Goal: Task Accomplishment & Management: Complete application form

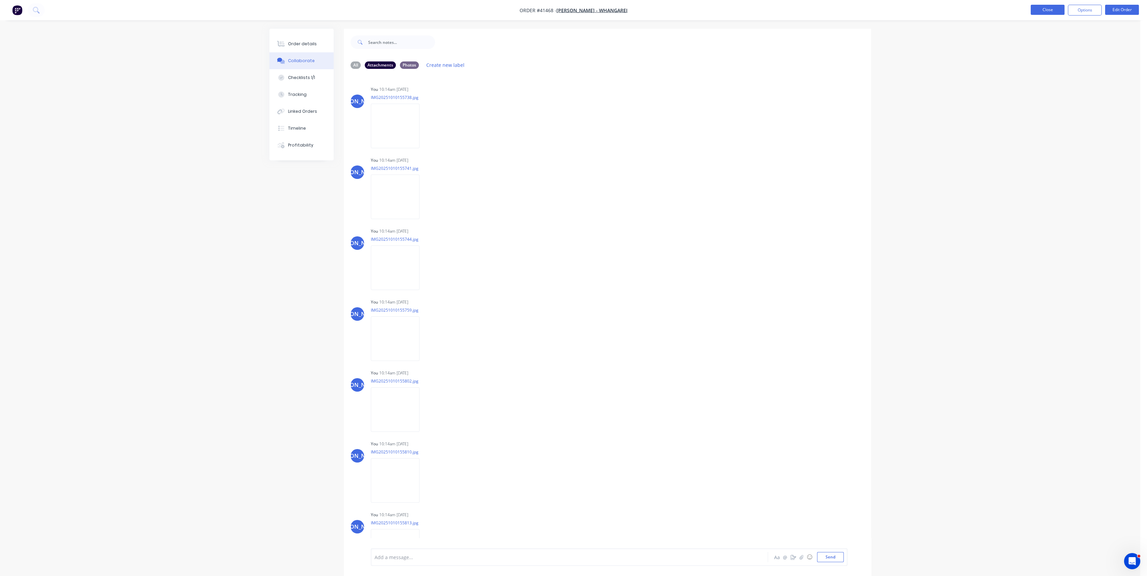
click at [1050, 10] on button "Close" at bounding box center [1047, 10] width 34 height 10
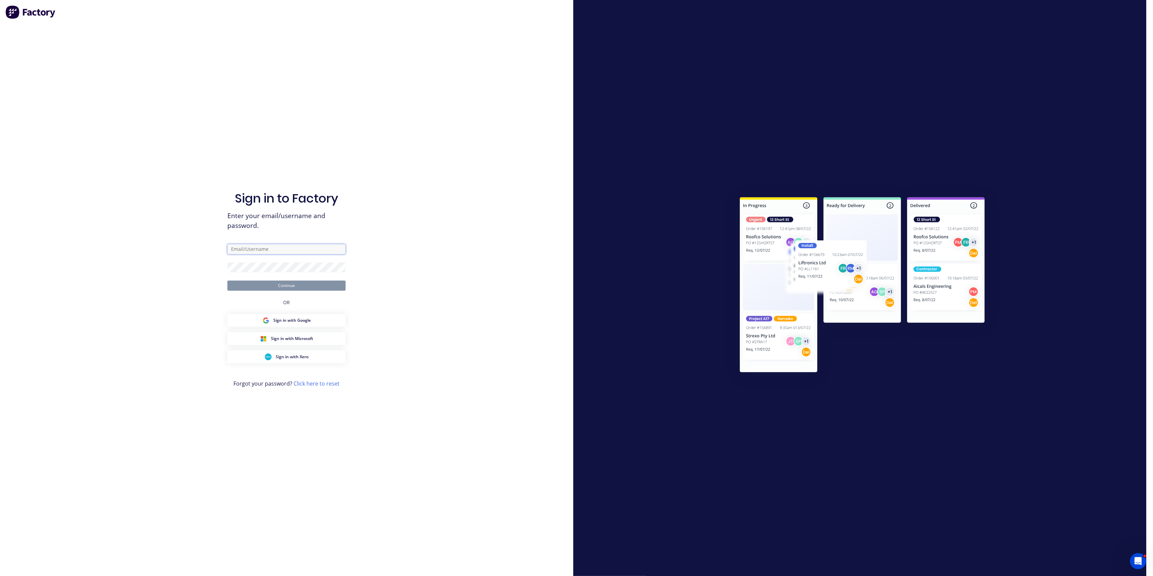
click at [283, 249] on input "text" at bounding box center [286, 249] width 118 height 10
drag, startPoint x: 304, startPoint y: 249, endPoint x: 216, endPoint y: 256, distance: 88.1
click at [216, 256] on div "Sign in to Factory Enter your email/username and password. [EMAIL_ADDRESS][PERS…" at bounding box center [286, 288] width 573 height 576
type input "[EMAIL_ADDRESS][DOMAIN_NAME]"
click at [227, 281] on button "Continue" at bounding box center [286, 286] width 118 height 10
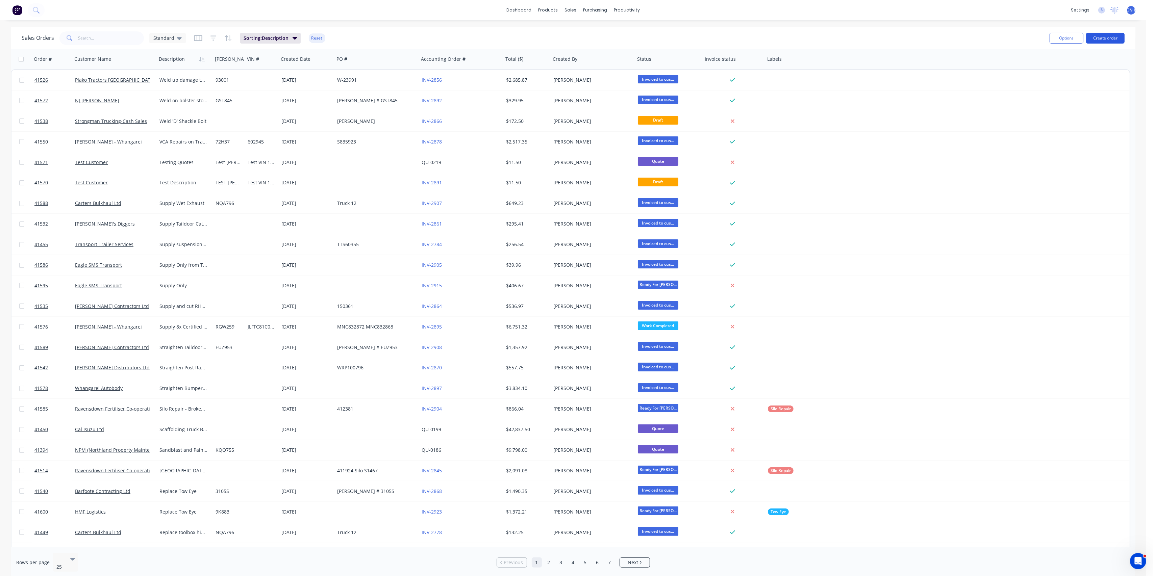
click at [1103, 42] on button "Create order" at bounding box center [1105, 38] width 39 height 11
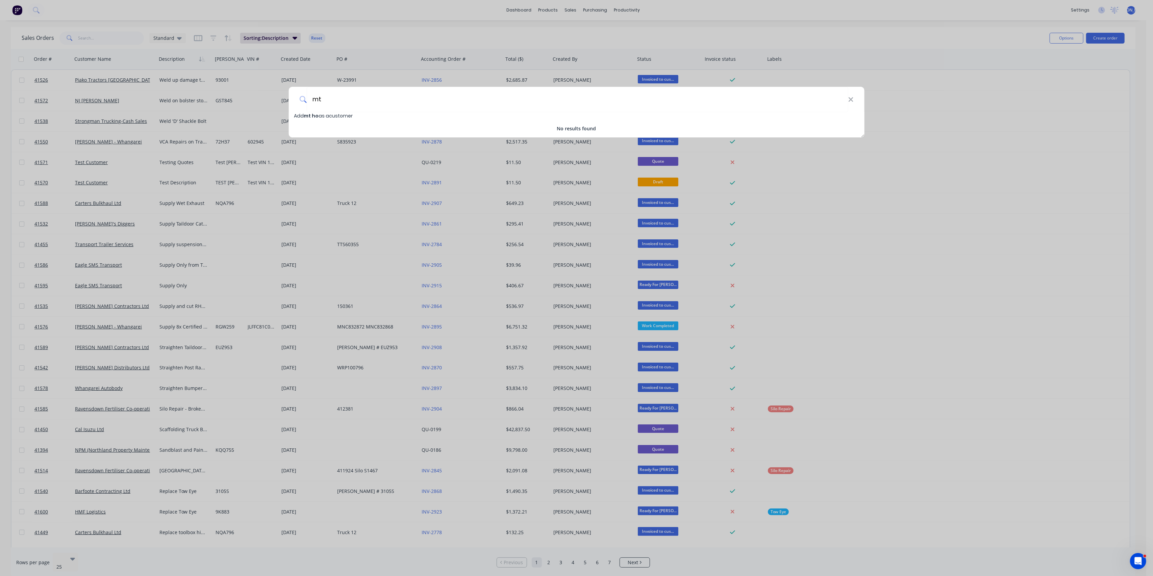
type input "m"
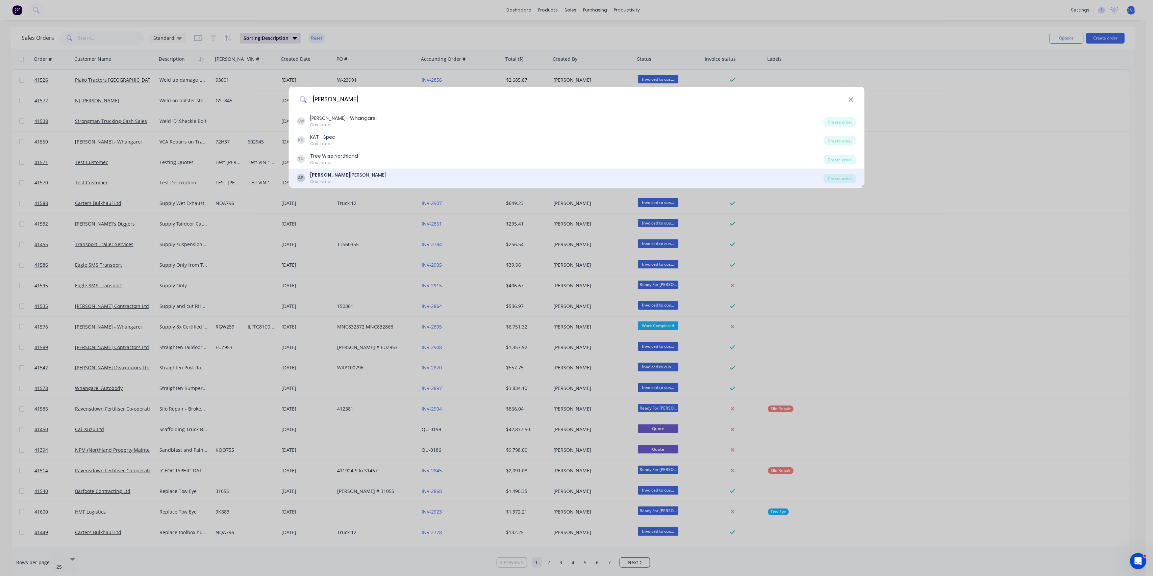
type input "[PERSON_NAME]"
click at [347, 174] on div "AP [PERSON_NAME] Customer" at bounding box center [560, 178] width 527 height 13
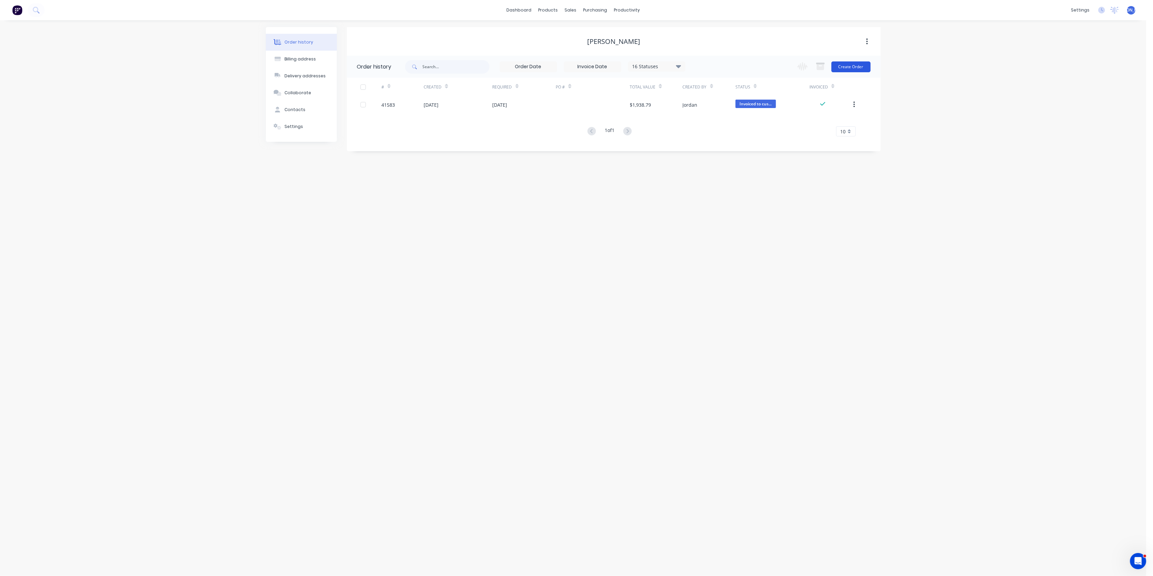
click at [846, 64] on button "Create Order" at bounding box center [851, 67] width 39 height 11
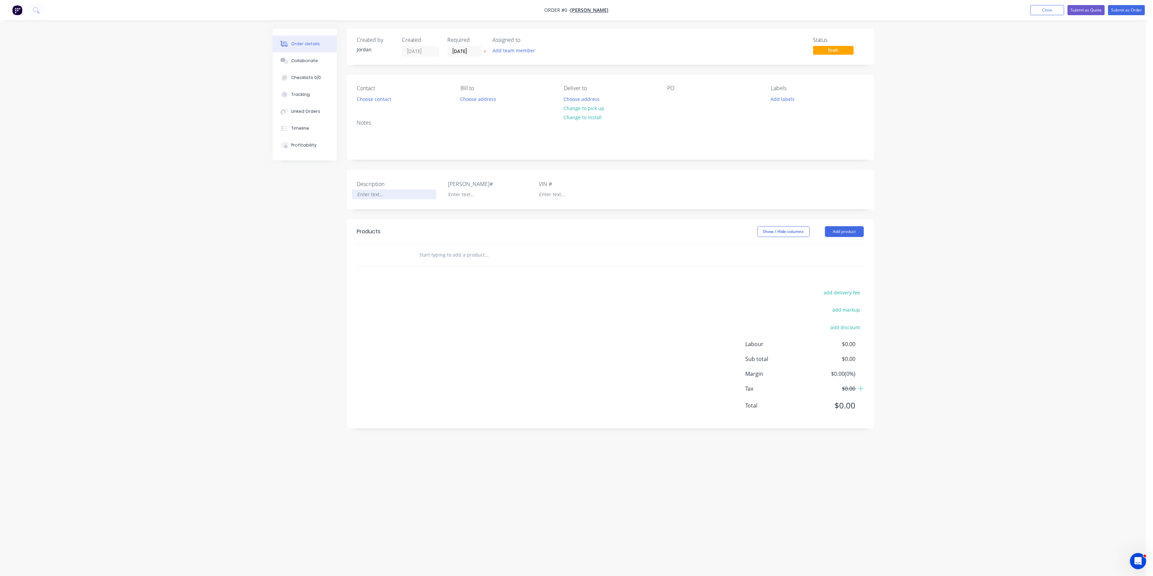
click at [392, 196] on div at bounding box center [394, 195] width 84 height 10
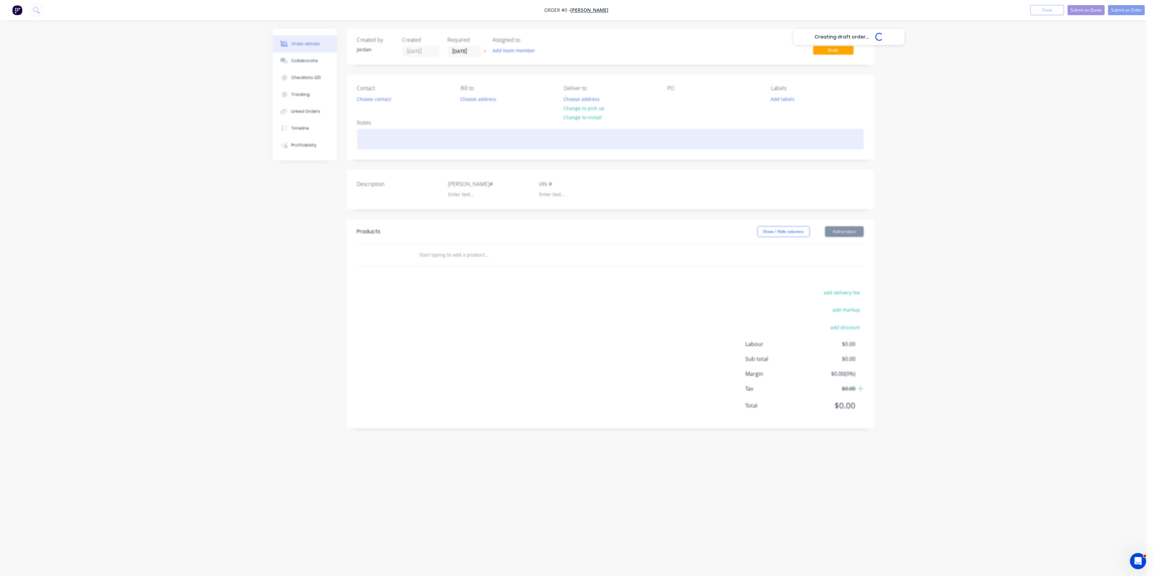
click at [433, 138] on div "Creating draft order... Loading... Order details Collaborate Checklists 0/0 Tra…" at bounding box center [573, 275] width 615 height 493
drag, startPoint x: 449, startPoint y: 139, endPoint x: 339, endPoint y: 142, distance: 109.5
click at [339, 142] on div "Order details Collaborate Checklists 0/0 Tracking Linked Orders Timeline Profit…" at bounding box center [573, 275] width 615 height 493
copy div "Modifications to transporter trailer"
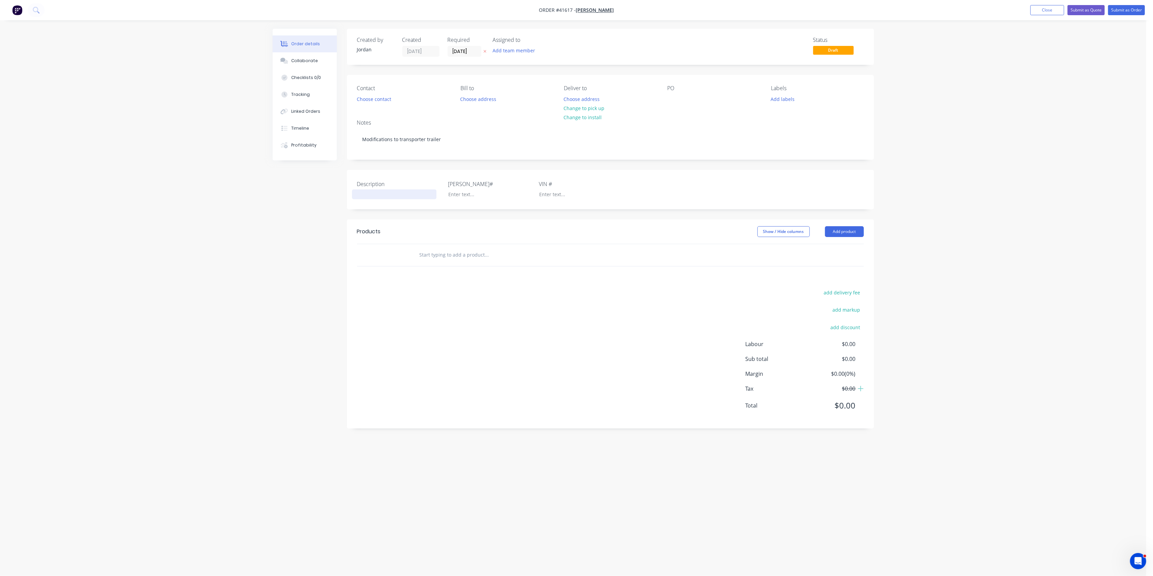
click at [372, 194] on div at bounding box center [394, 195] width 84 height 10
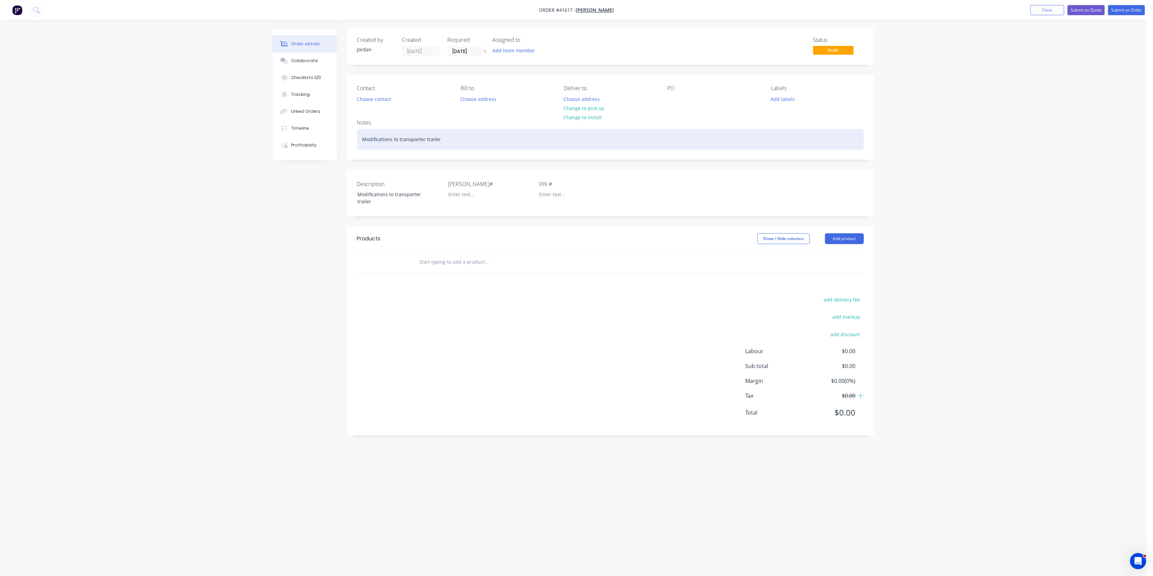
click at [434, 144] on div "Modifications to transporter trailer" at bounding box center [610, 139] width 507 height 21
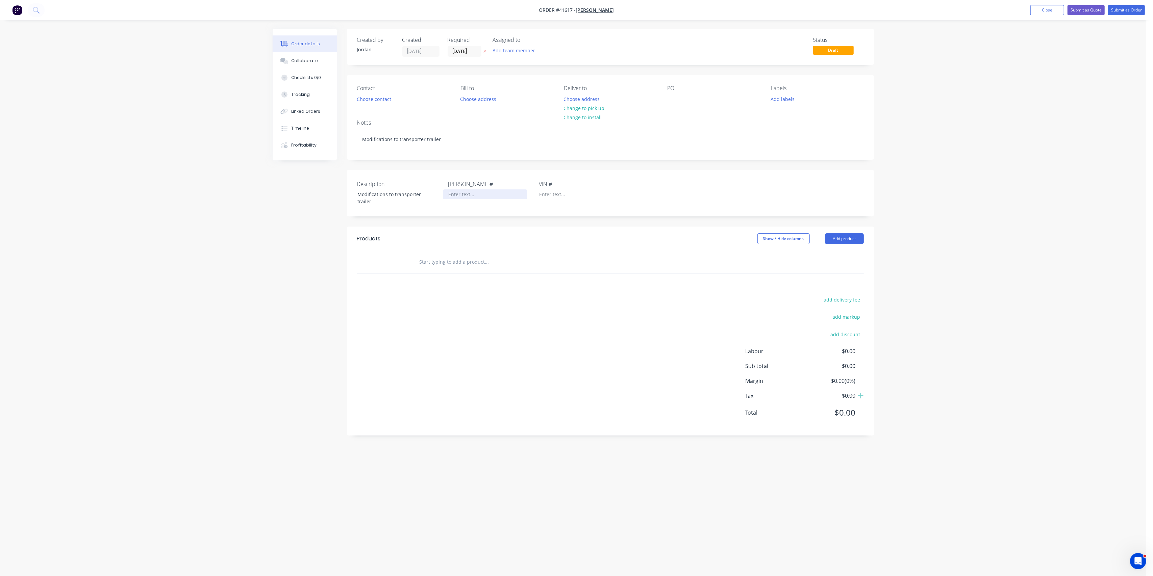
click at [465, 196] on div at bounding box center [485, 195] width 84 height 10
click at [563, 158] on div "Notes Modifications to transporter trailer" at bounding box center [610, 136] width 527 height 45
drag, startPoint x: 455, startPoint y: 193, endPoint x: 493, endPoint y: 176, distance: 42.5
click at [455, 193] on div "37y30" at bounding box center [485, 195] width 84 height 10
click at [457, 194] on div "37y30" at bounding box center [485, 195] width 84 height 10
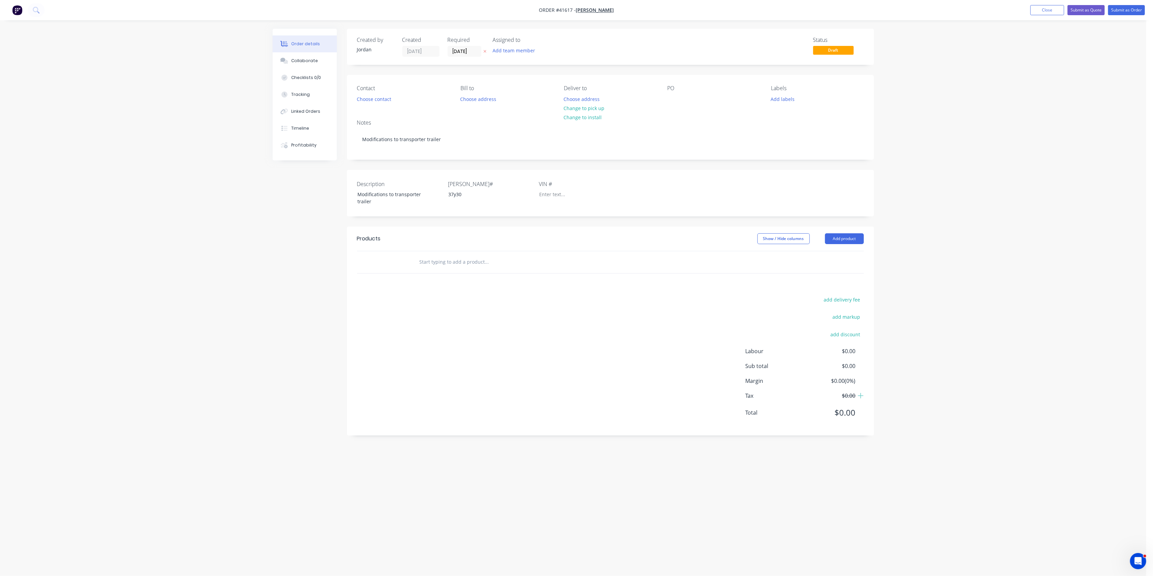
click at [472, 168] on div "Created by [PERSON_NAME] Created [DATE] Required [DATE] Assigned to Add team me…" at bounding box center [610, 232] width 527 height 407
click at [455, 194] on div "37y30" at bounding box center [485, 195] width 84 height 10
click at [488, 179] on div "Description Modifications to transporter trailer [PERSON_NAME]# 37Y30 VIN #" at bounding box center [610, 193] width 527 height 47
click at [853, 242] on button "Add product" at bounding box center [844, 239] width 39 height 11
click at [814, 256] on div "Product catalogue" at bounding box center [832, 256] width 52 height 10
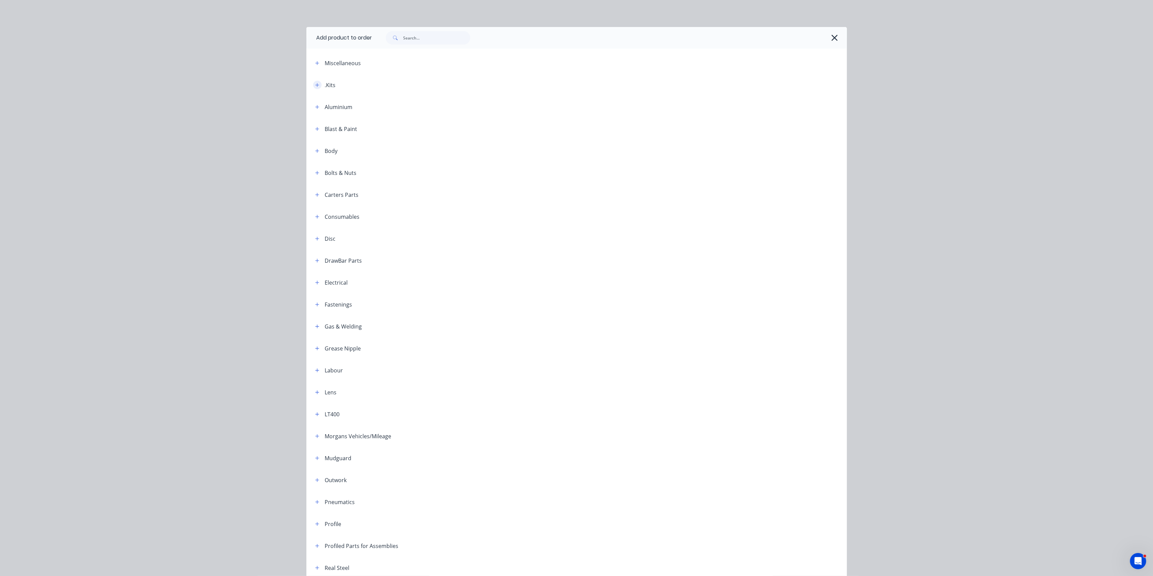
click at [317, 86] on button "button" at bounding box center [317, 85] width 8 height 8
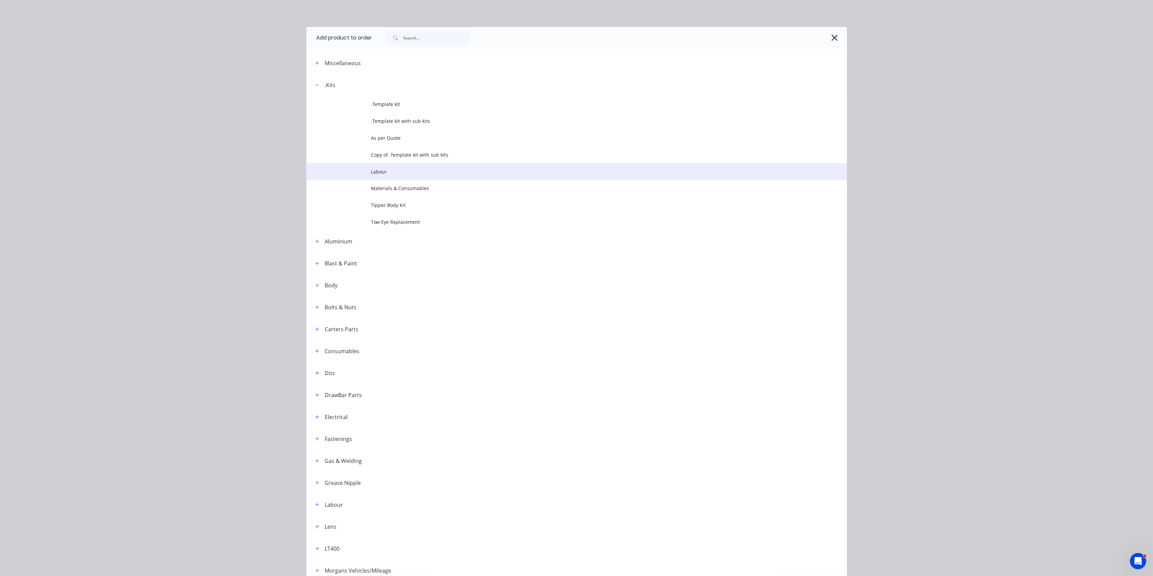
click at [386, 174] on span "Labour" at bounding box center [561, 171] width 381 height 7
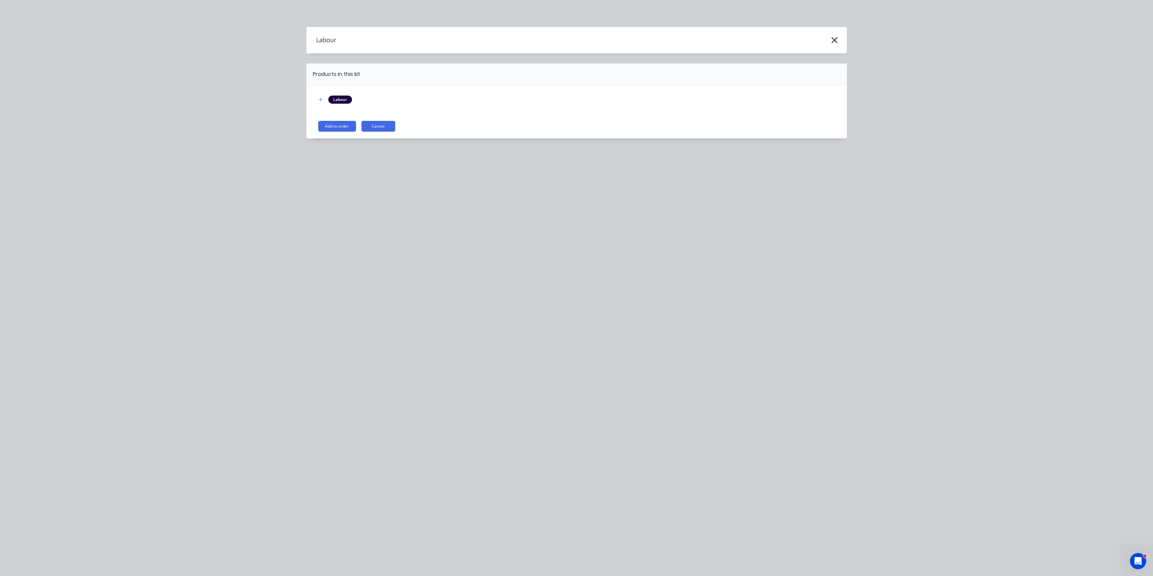
click at [335, 127] on button "Add to order" at bounding box center [337, 126] width 38 height 11
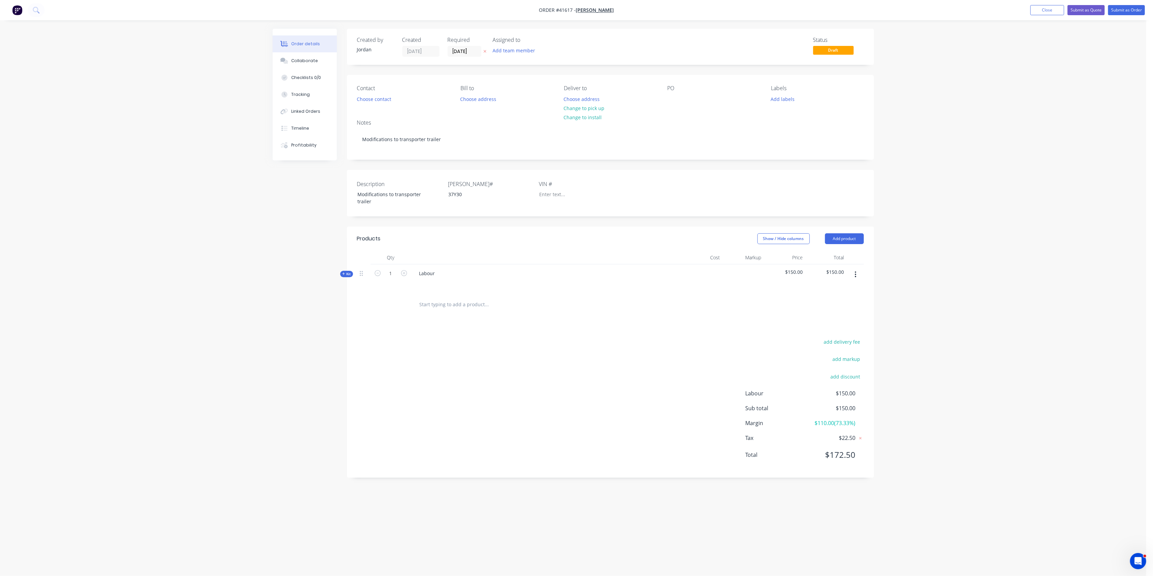
click at [854, 276] on button "button" at bounding box center [856, 275] width 16 height 12
click at [822, 332] on div "Delete" at bounding box center [832, 333] width 52 height 10
click at [840, 239] on button "Add product" at bounding box center [844, 239] width 39 height 11
click at [828, 257] on div "Product catalogue" at bounding box center [832, 256] width 52 height 10
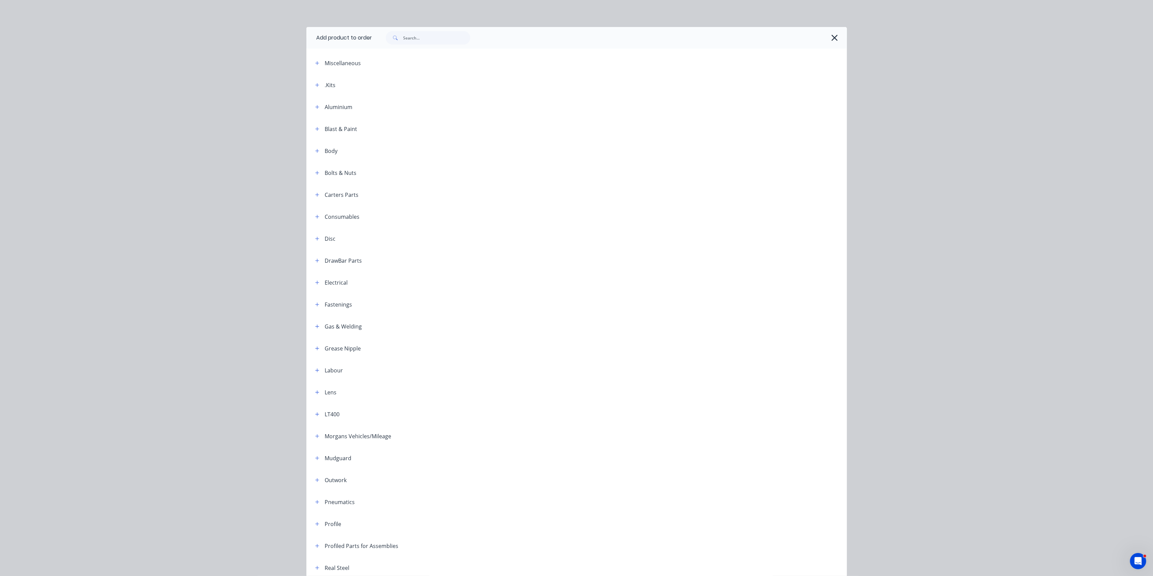
click at [318, 83] on span at bounding box center [317, 85] width 8 height 8
click at [316, 84] on button "button" at bounding box center [317, 85] width 8 height 8
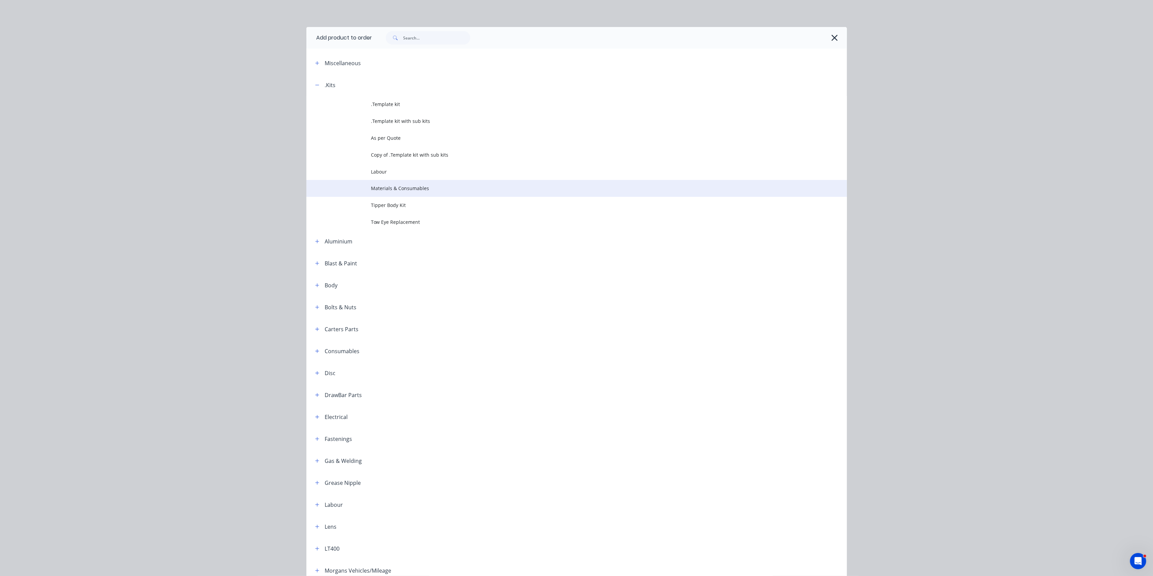
click at [402, 188] on span "Materials & Consumables" at bounding box center [561, 188] width 381 height 7
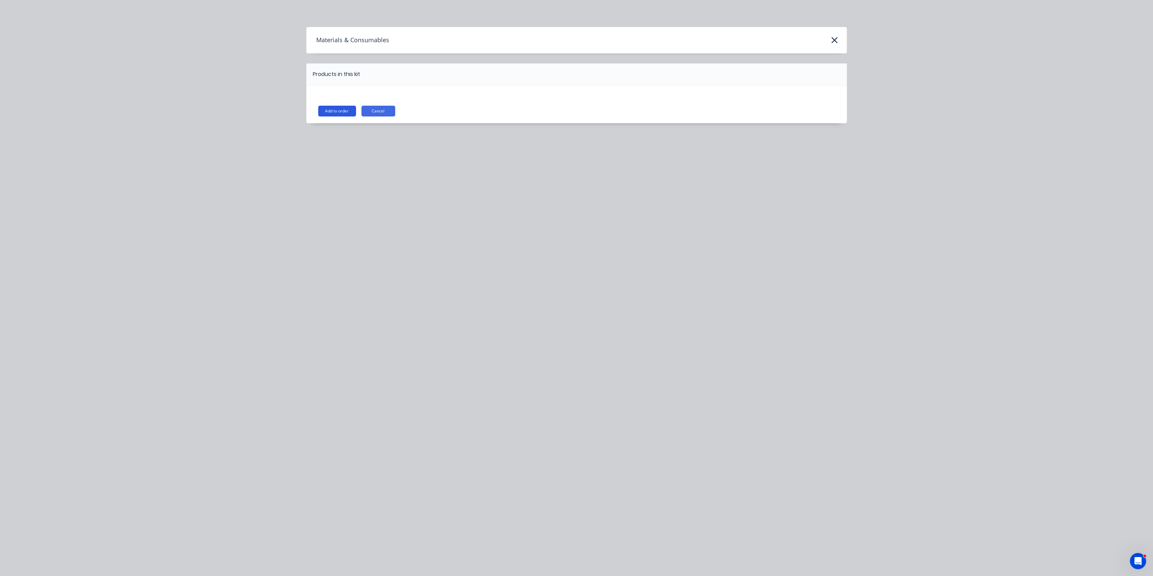
click at [332, 116] on button "Add to order" at bounding box center [337, 111] width 38 height 11
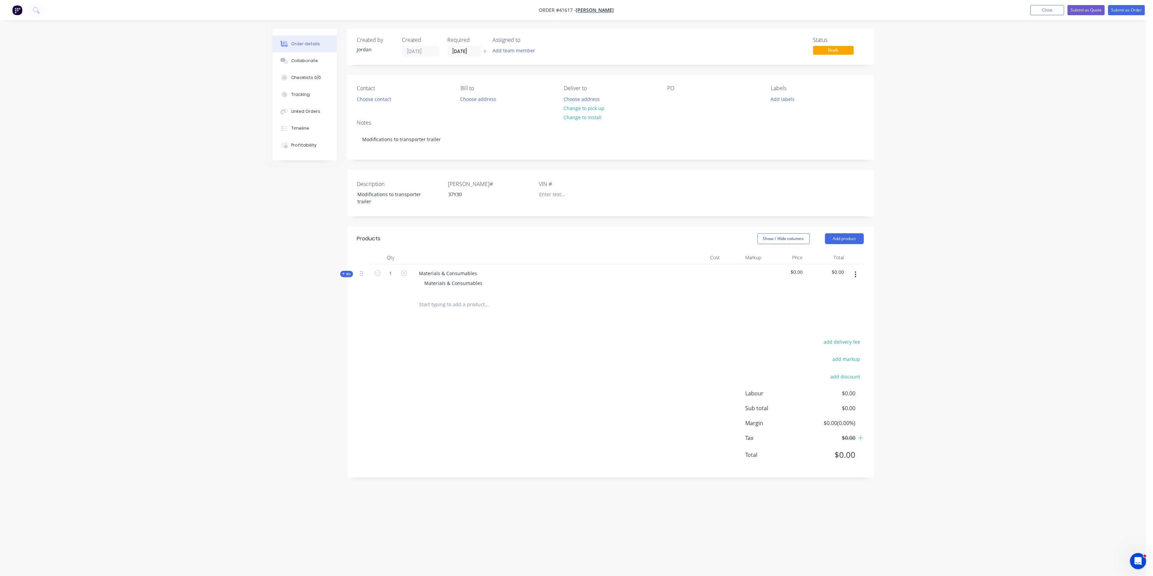
click at [438, 305] on input "text" at bounding box center [486, 305] width 135 height 14
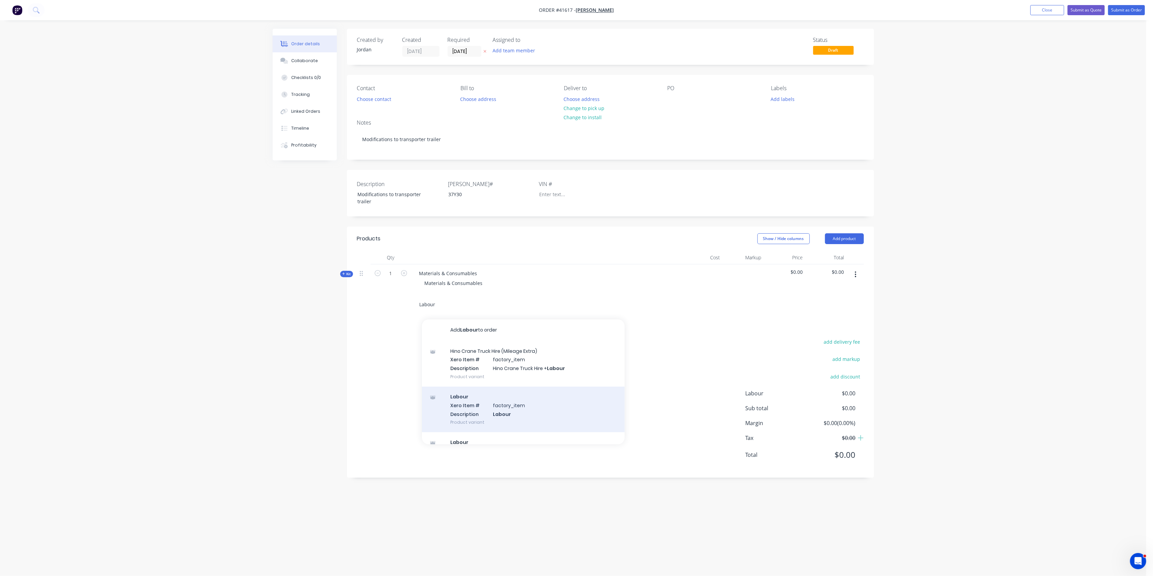
type input "Labour"
click at [524, 414] on div "Labour Xero Item # factory_item Description Labour Product variant" at bounding box center [523, 410] width 203 height 46
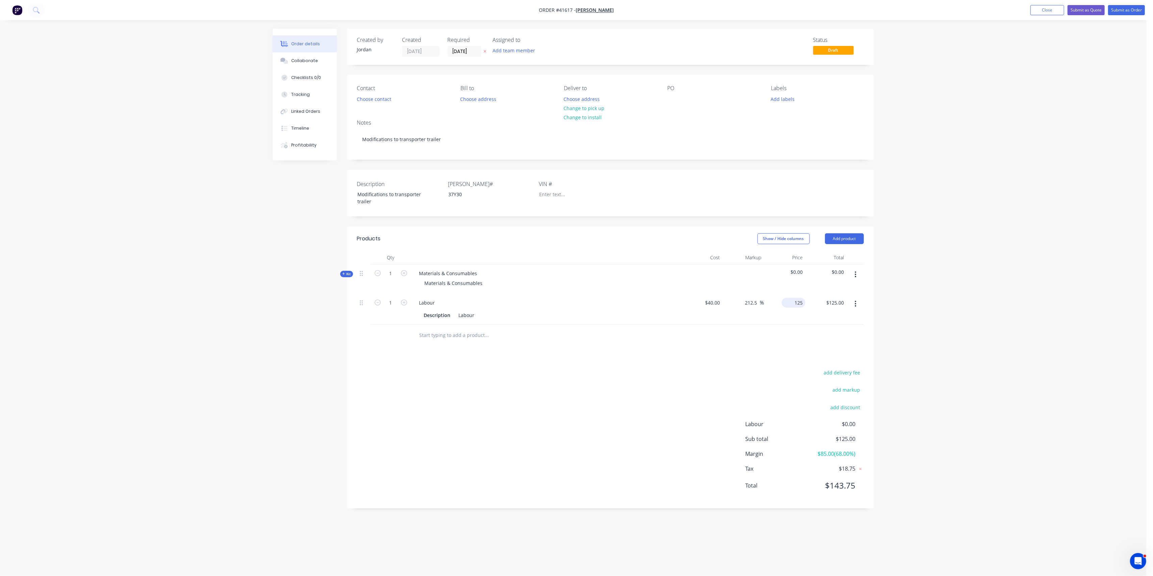
drag, startPoint x: 797, startPoint y: 302, endPoint x: 843, endPoint y: 296, distance: 46.5
click at [799, 301] on input "125" at bounding box center [795, 303] width 21 height 10
type input "115"
type input "187.5"
type input "$115.00"
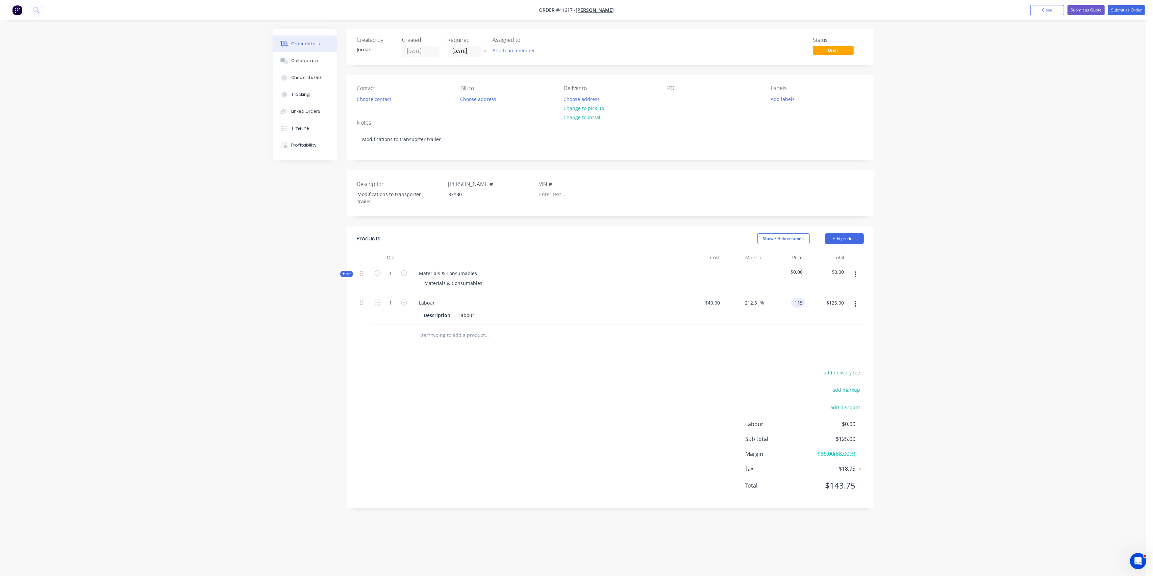
type input "$115.00"
click at [665, 352] on div "Products Show / Hide columns Add product Qty Cost Markup Price Total Kit 1 Mate…" at bounding box center [610, 368] width 527 height 282
drag, startPoint x: 363, startPoint y: 303, endPoint x: 363, endPoint y: 261, distance: 42.6
click at [363, 261] on div "Qty Cost Markup Price Total Kit 1 Materials & Consumables Materials & Consumabl…" at bounding box center [610, 288] width 507 height 74
click at [499, 380] on div "add delivery fee add markup add discount Labour $0.00 Sub total $115.00 Margin …" at bounding box center [610, 433] width 507 height 130
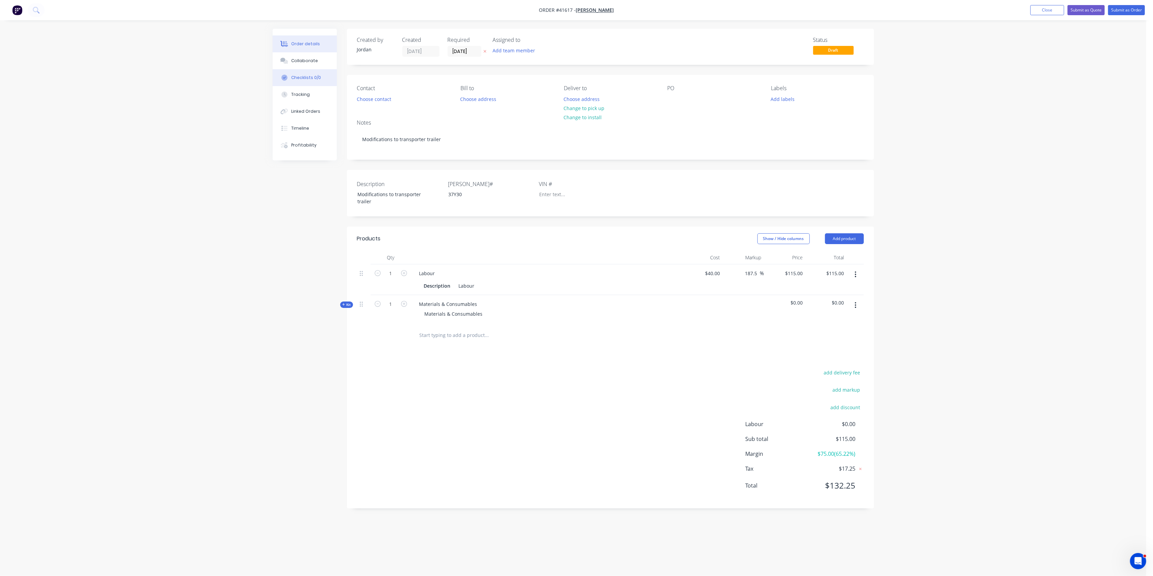
click at [297, 74] on button "Checklists 0/0" at bounding box center [305, 77] width 64 height 17
click at [849, 38] on button "Add New" at bounding box center [847, 39] width 34 height 10
click at [377, 63] on input "text" at bounding box center [534, 60] width 355 height 8
type input "Job List"
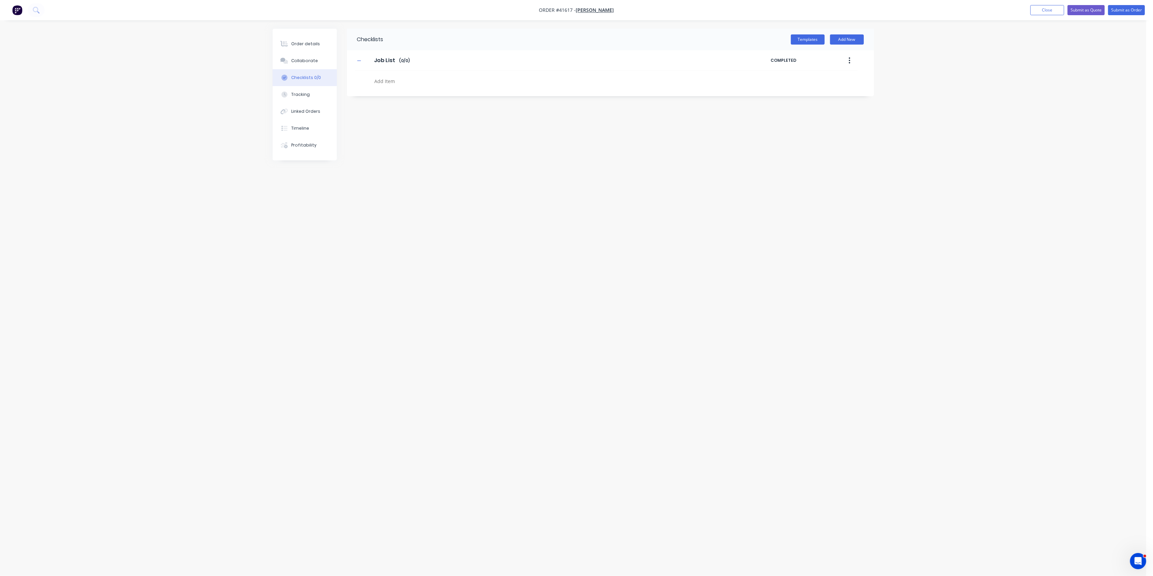
click at [381, 78] on textarea at bounding box center [534, 81] width 325 height 10
type textarea "x"
type textarea "A"
type textarea "x"
type textarea "Ad"
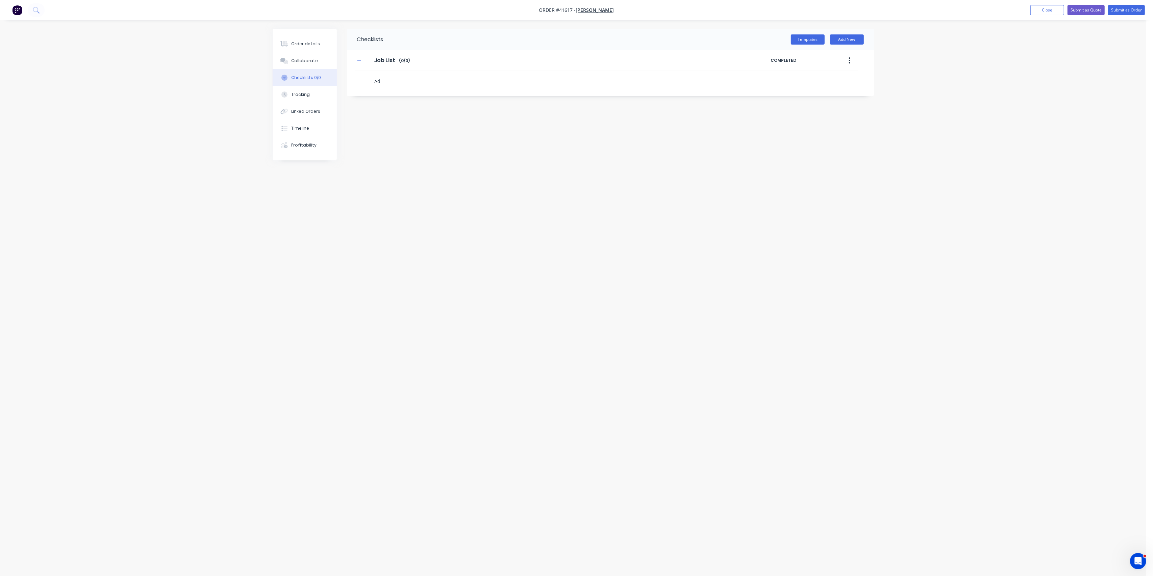
type textarea "x"
type textarea "Add"
type textarea "x"
type textarea "Add e"
type textarea "x"
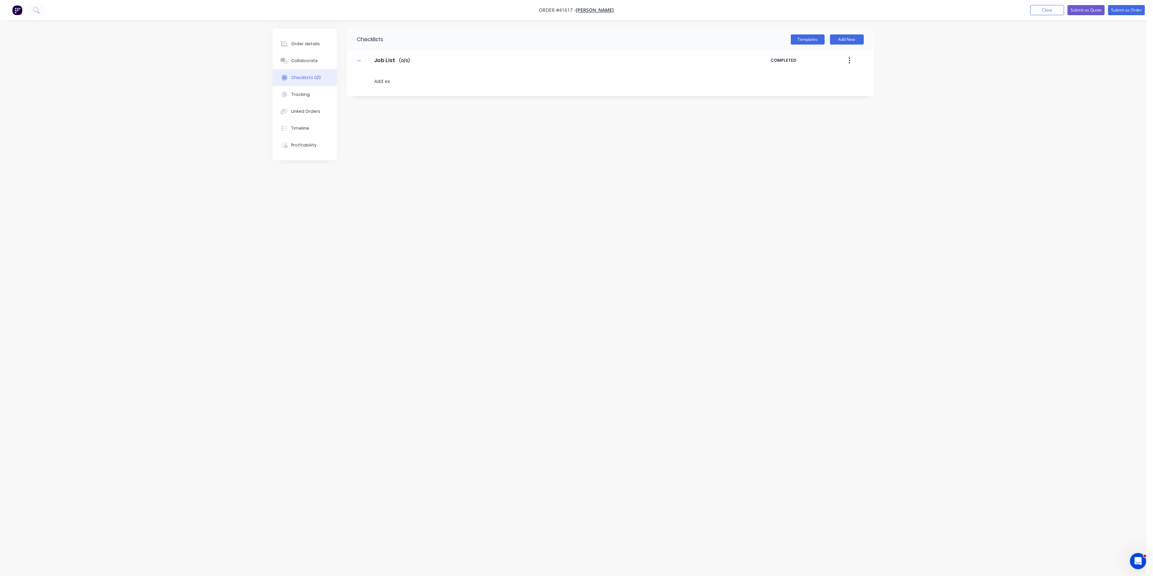
type textarea "Add ext"
type textarea "x"
type textarea "Add extr"
type textarea "x"
type textarea "Add extra"
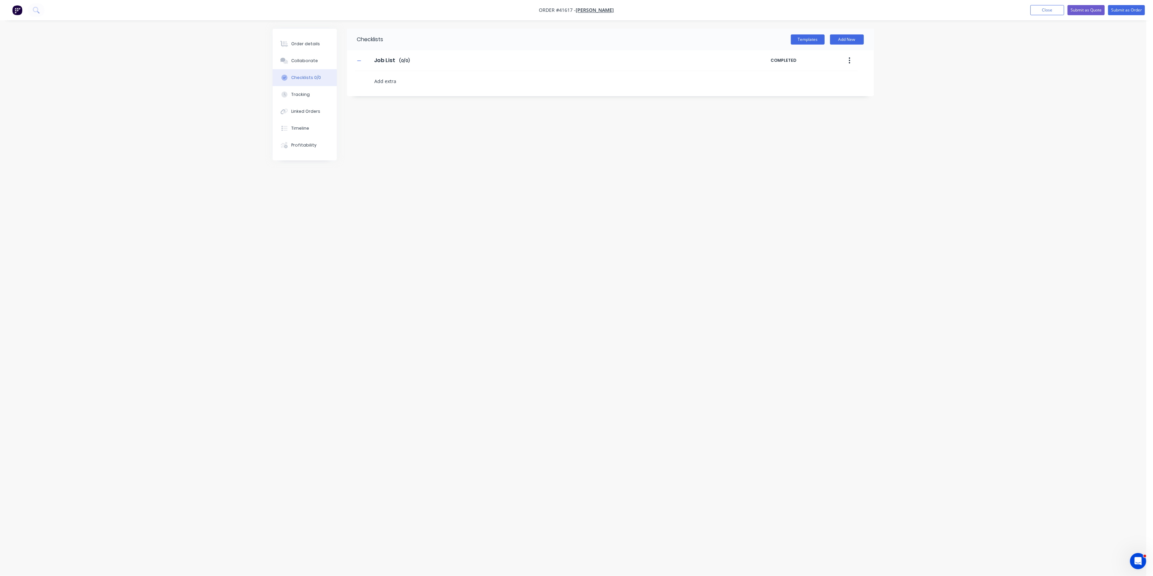
type textarea "x"
type textarea "Add extra"
type textarea "x"
type textarea "Add extra c"
type textarea "x"
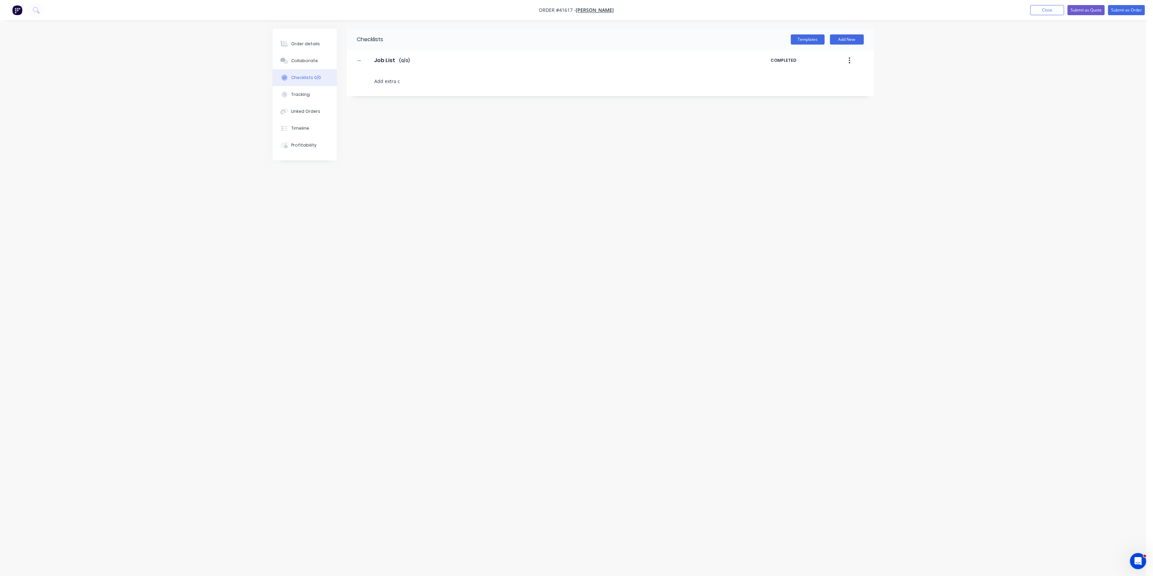
type textarea "Add extra ch"
type textarea "x"
type textarea "Add extra cha"
type textarea "x"
type textarea "Add extra chan"
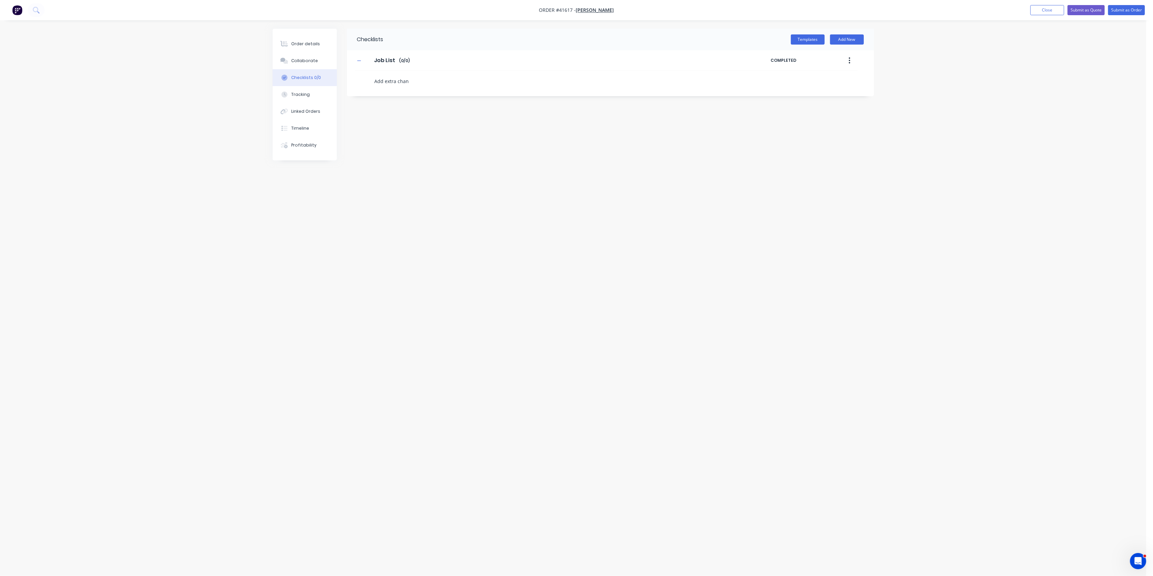
type textarea "x"
type textarea "Add extra chane"
type textarea "x"
type textarea "Add extra chanel"
type textarea "x"
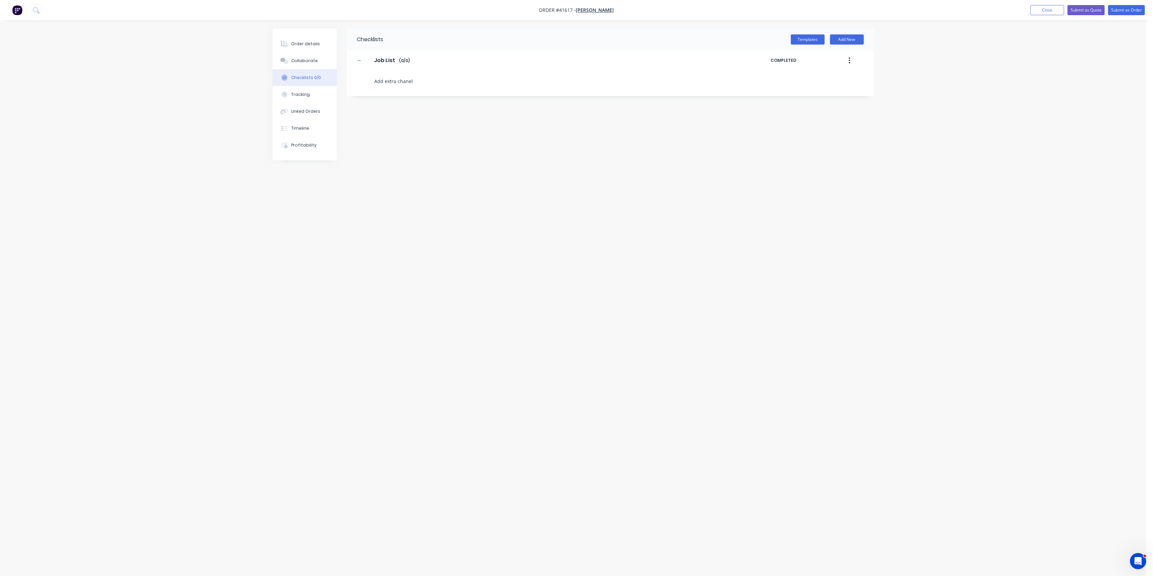
type textarea "Add extra chanel"
type textarea "x"
type textarea "Add extra chanel c"
type textarea "x"
type textarea "Add extra chanel cr"
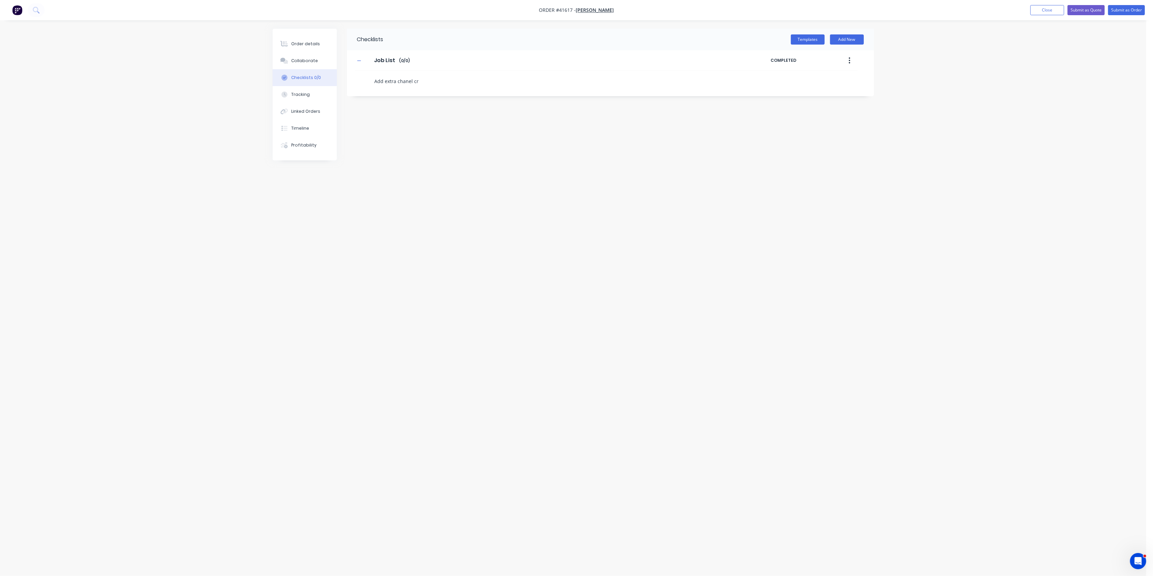
type textarea "x"
type textarea "Add extra chanel cro"
type textarea "x"
type textarea "Add extra chanel cros"
type textarea "x"
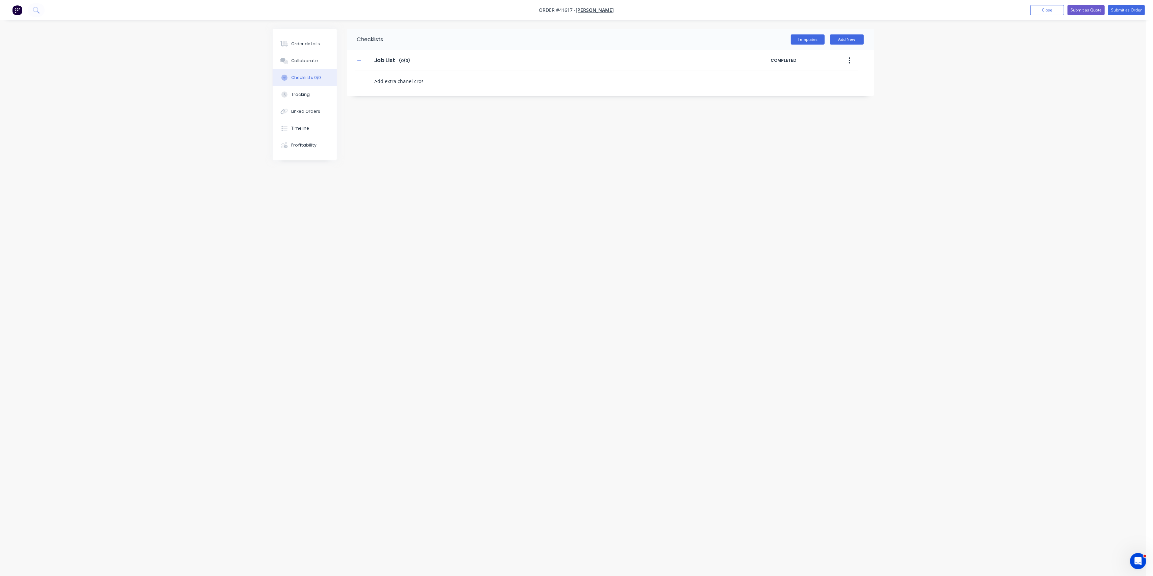
type textarea "Add extra chanel cross"
type textarea "x"
type textarea "Add extra chanel crossm"
type textarea "x"
type textarea "Add extra chanel crossme"
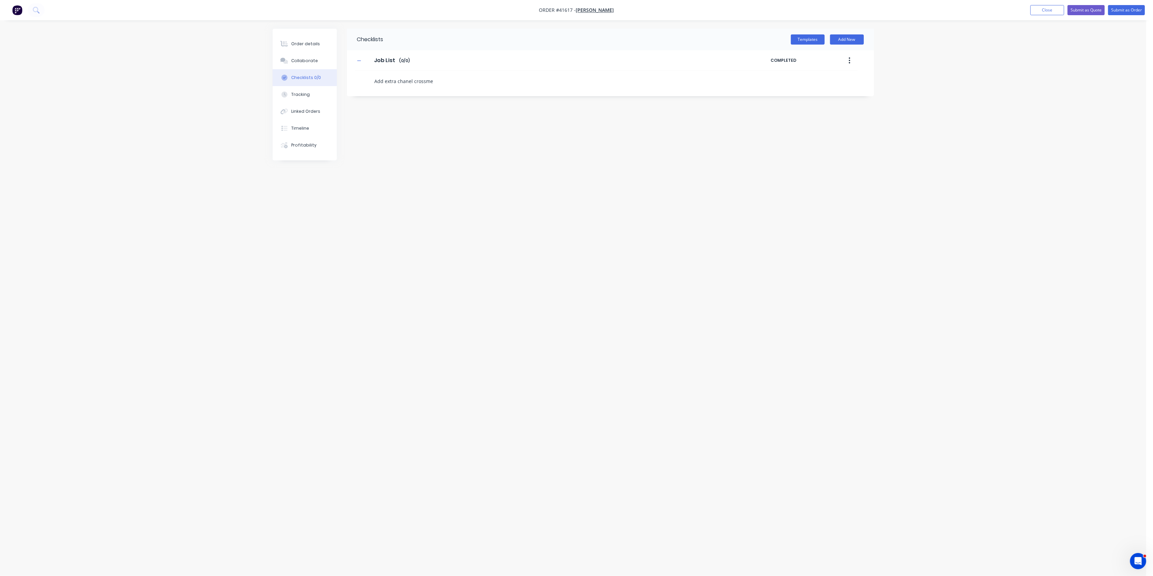
type textarea "x"
type textarea "Add extra chanel crossmem"
type textarea "x"
type textarea "Add extra chanel crossmembe"
type textarea "x"
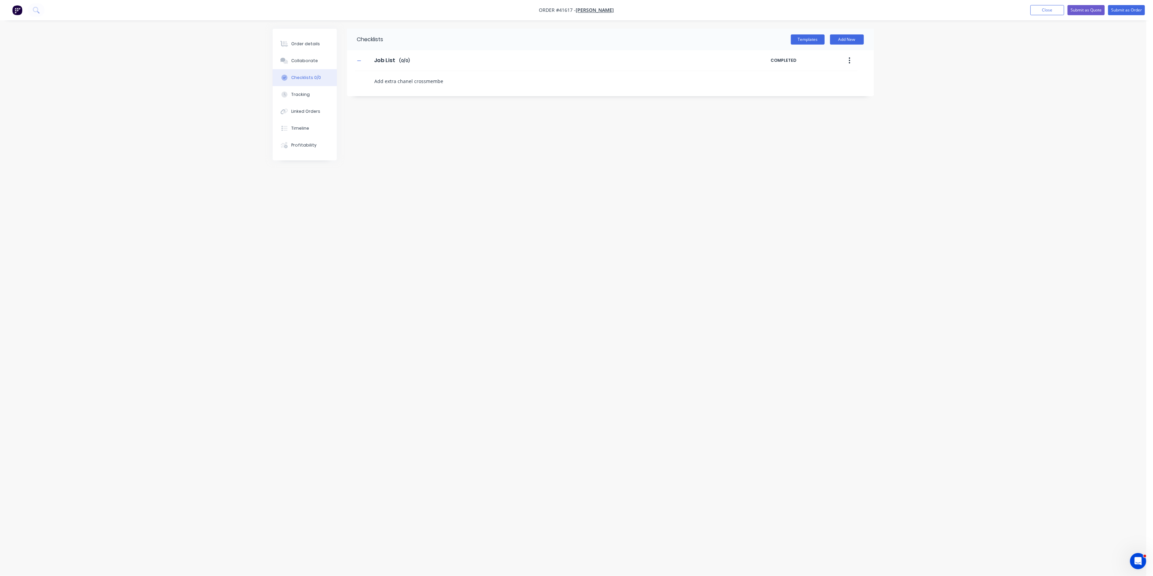
type textarea "Add extra chanel crossmember"
type textarea "x"
type textarea "Add extra chanel crossmembers"
type textarea "x"
type textarea "Add extra chanel crossmembers"
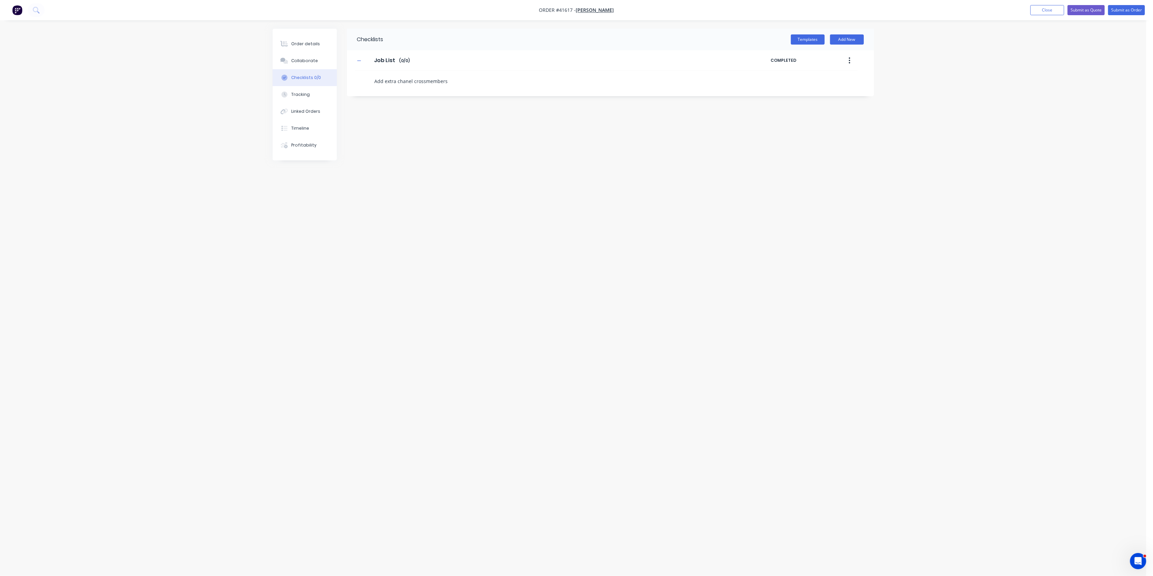
type textarea "x"
type textarea "Add extra chanel crossmembers o"
type textarea "x"
type textarea "Add extra chanel crossmembers on"
type textarea "x"
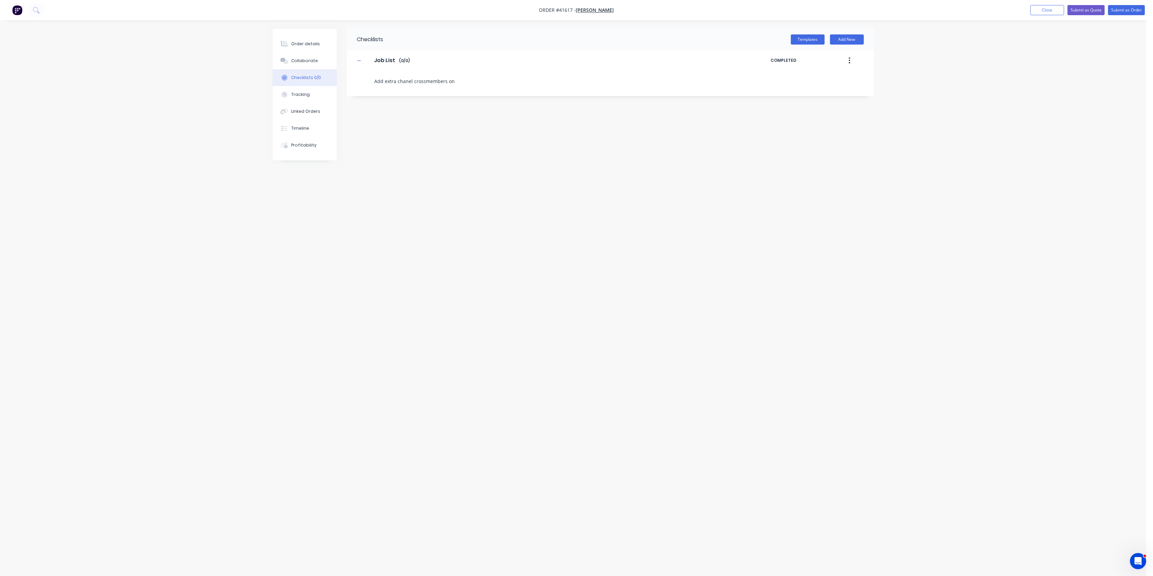
type textarea "Add extra chanel crossmembers on"
type textarea "x"
type textarea "Add extra chanel crossmembers on f"
type textarea "x"
type textarea "Add extra chanel crossmembers on fr"
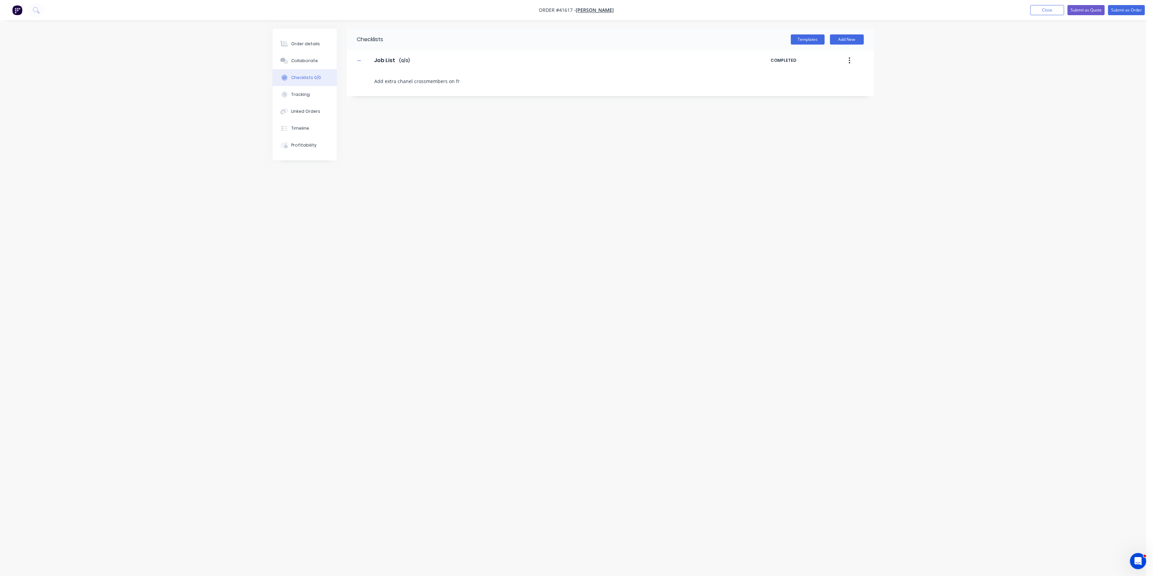
type textarea "x"
type textarea "Add extra chanel crossmembers on fro"
type textarea "x"
type textarea "Add extra chanel crossmembers on fron"
type textarea "x"
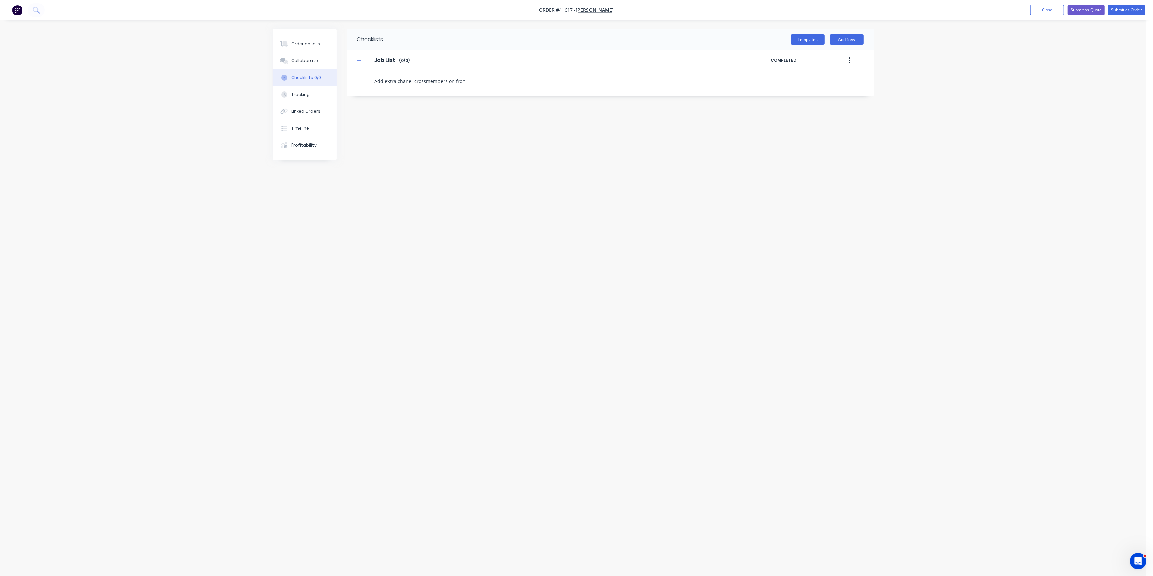
type textarea "Add extra chanel crossmembers on front"
type textarea "x"
type textarea "Add extra chanel crossmembers on front"
type textarea "x"
type textarea "Add extra chanel crossmembers on front o"
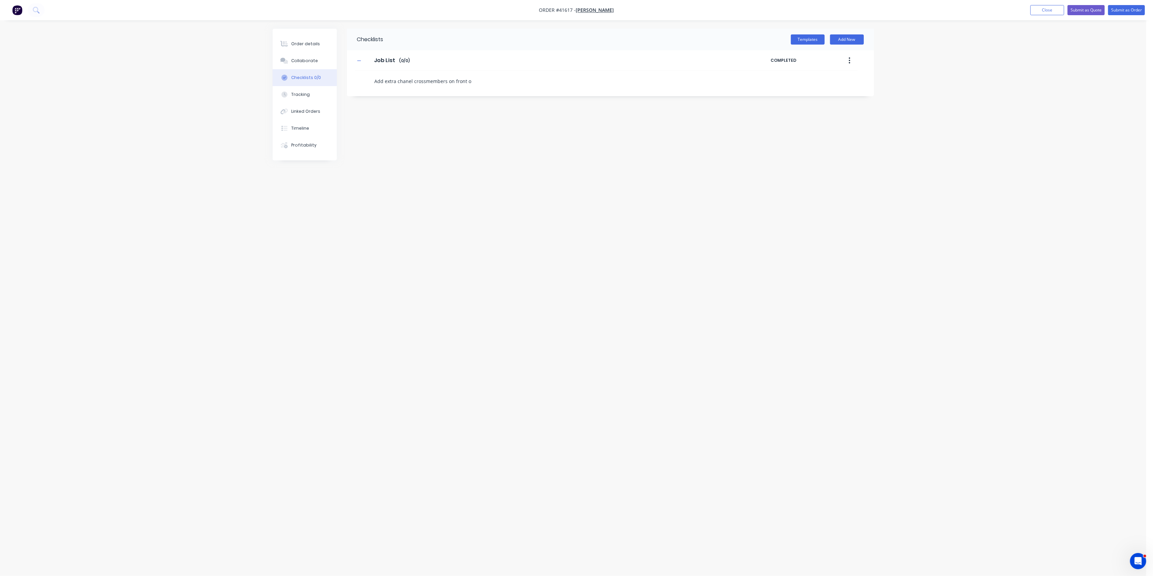
type textarea "x"
type textarea "Add extra chanel crossmembers on front of"
type textarea "x"
type textarea "Add extra chanel crossmembers on front of"
type textarea "x"
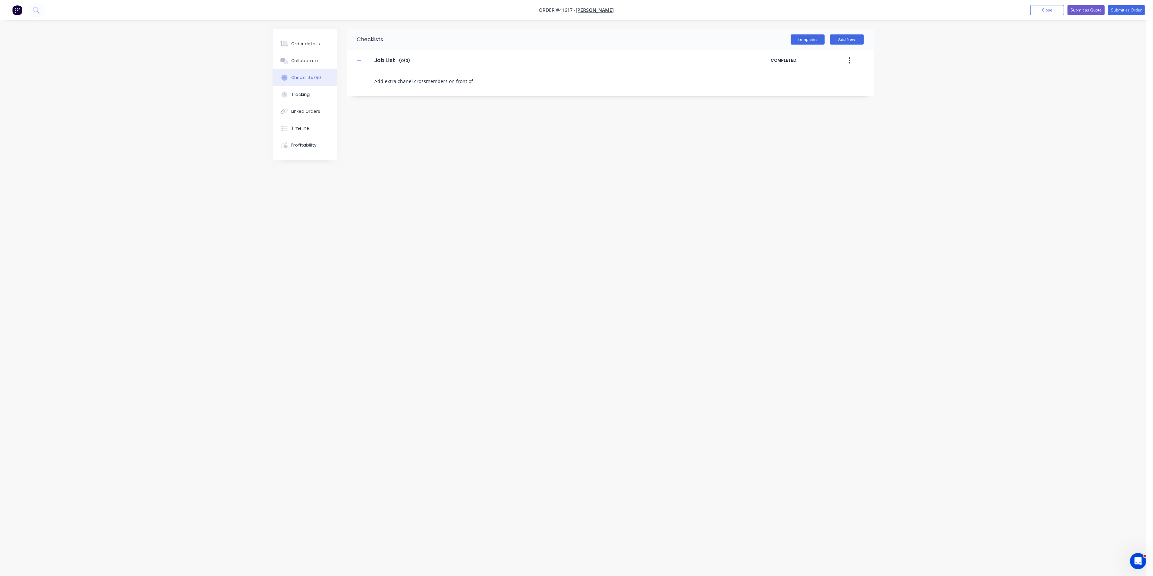
type textarea "Add extra chanel crossmembers on front of b"
type textarea "x"
type textarea "Add extra chanel crossmembers on front of bo"
type textarea "x"
type textarea "Add extra chanel crossmembers on front of bod"
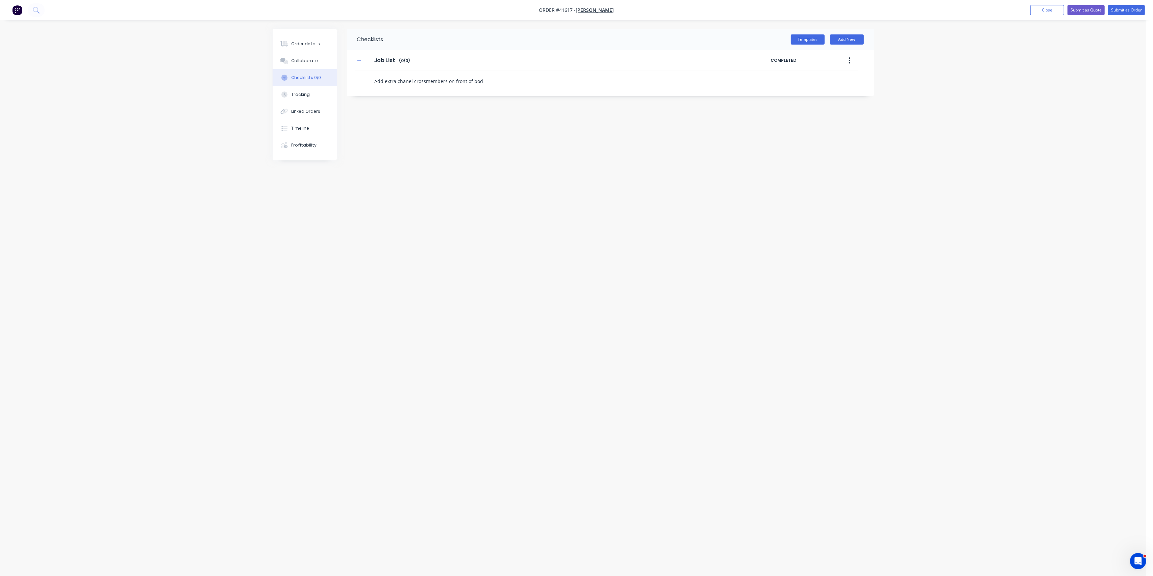
type textarea "x"
type textarea "Add extra chanel crossmembers on front of body"
type textarea "x"
type textarea "Add extra chanel crossmembers on front of body,"
type textarea "x"
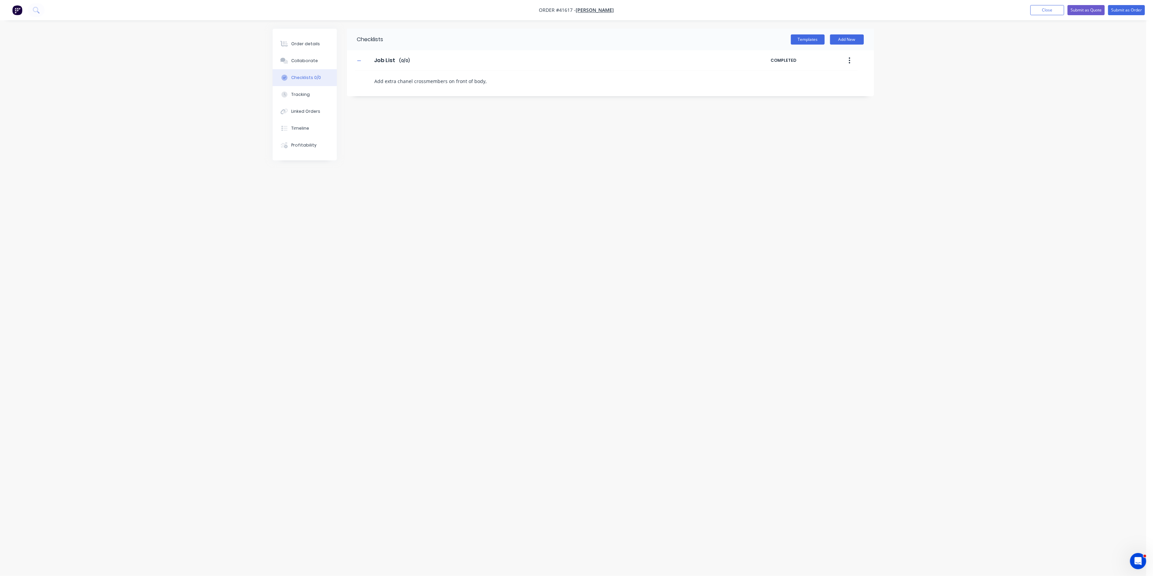
type textarea "Add extra chanel crossmembers on front of body,"
type textarea "x"
type textarea "Add extra chanel crossmembers on front of body, o"
type textarea "x"
type textarea "Add extra chanel crossmembers on front of body, ou"
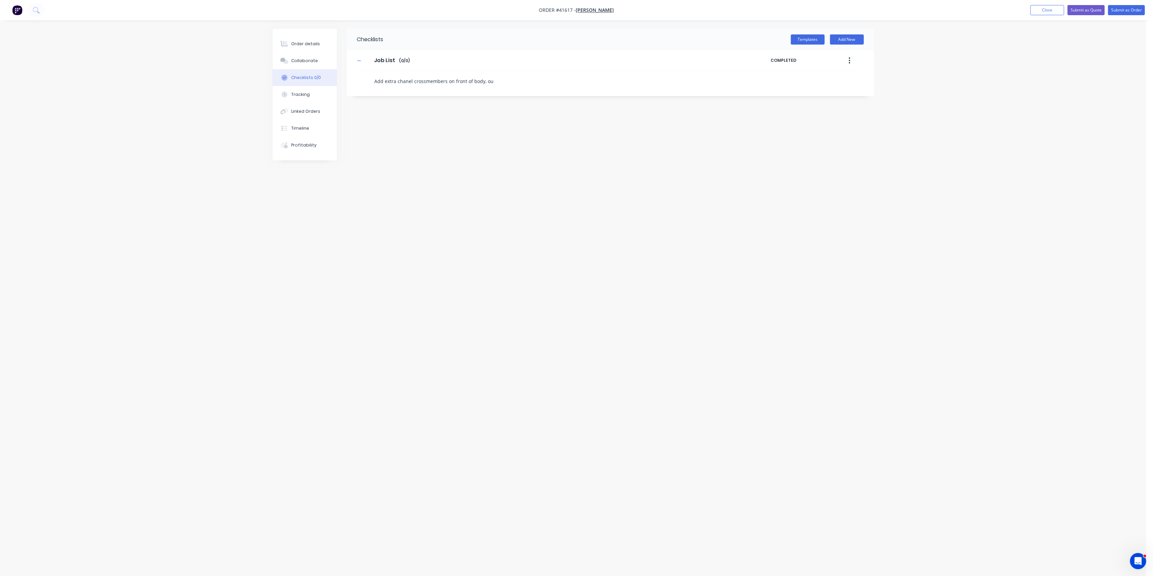
type textarea "x"
type textarea "Add extra chanel crossmembers on front of body, out"
type textarea "x"
type textarea "Add extra chanel crossmembers on front of body, outs"
type textarea "x"
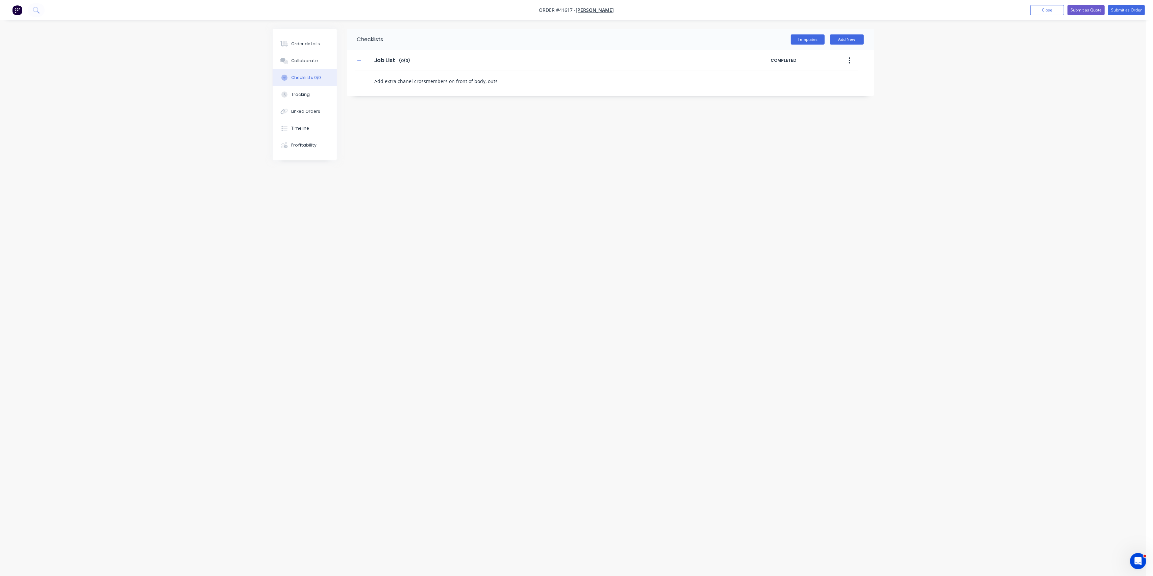
type textarea "Add extra chanel crossmembers on front of body, outsi"
type textarea "x"
type textarea "Add extra chanel crossmembers on front of body, outsid"
type textarea "x"
type textarea "Add extra chanel crossmembers on front of body, outside"
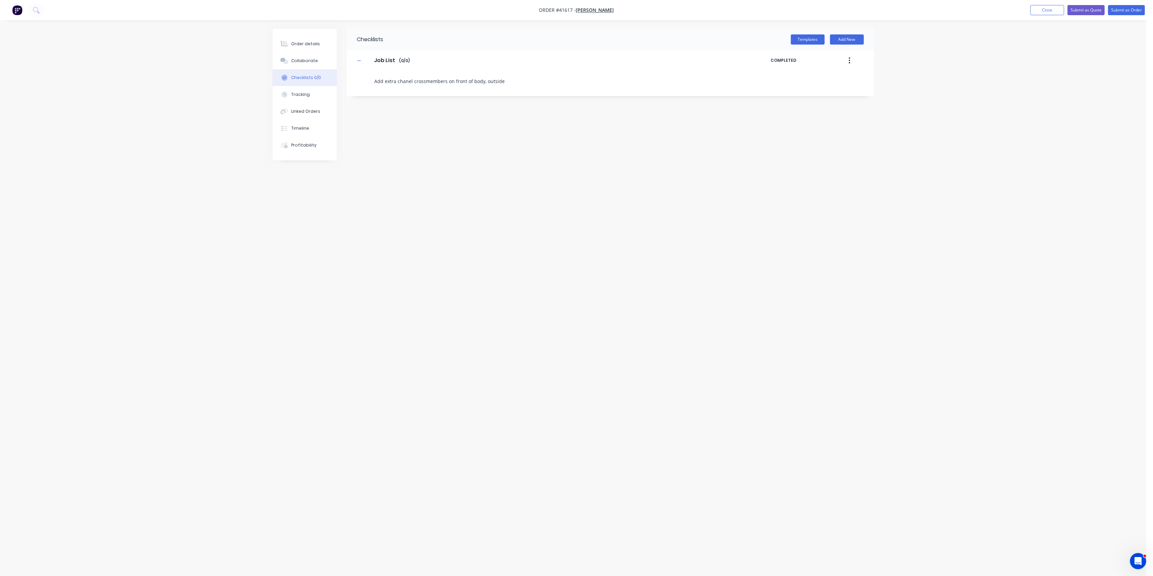
type textarea "x"
type textarea "Add extra chanel crossmembers on front of body, outsides"
type textarea "x"
type textarea "Add extra chanel crossmembers on front of body, outsides"
type textarea "x"
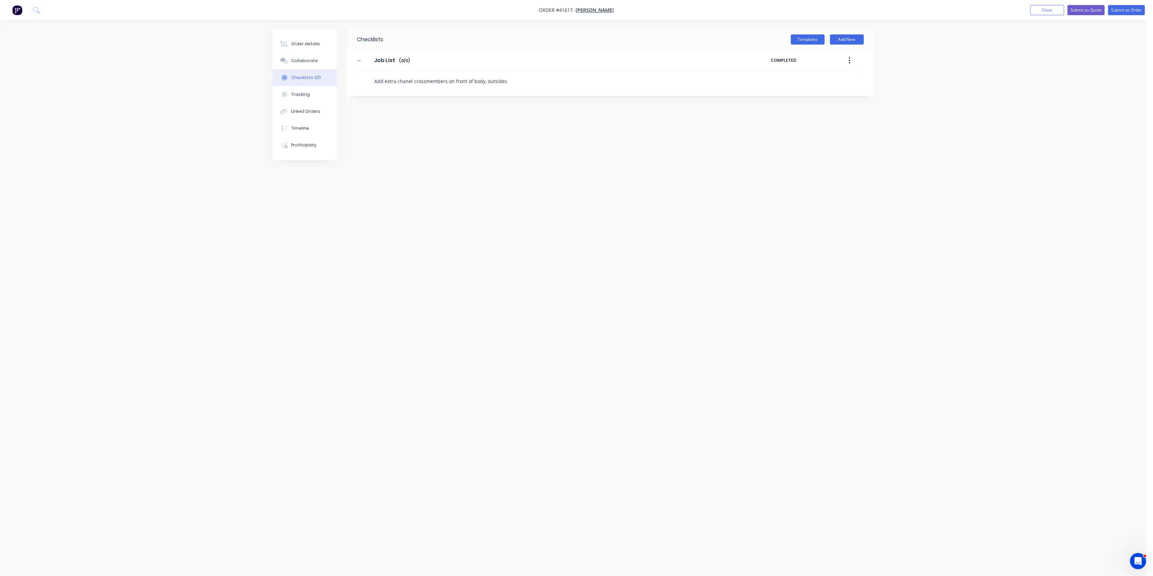
type textarea "Add extra chanel crossmembers on front of body, outsides o"
type textarea "x"
type textarea "Add extra chanel crossmembers on front of body, outsides on"
type textarea "x"
type textarea "Add extra chanel crossmembers on front of body, outsides onl"
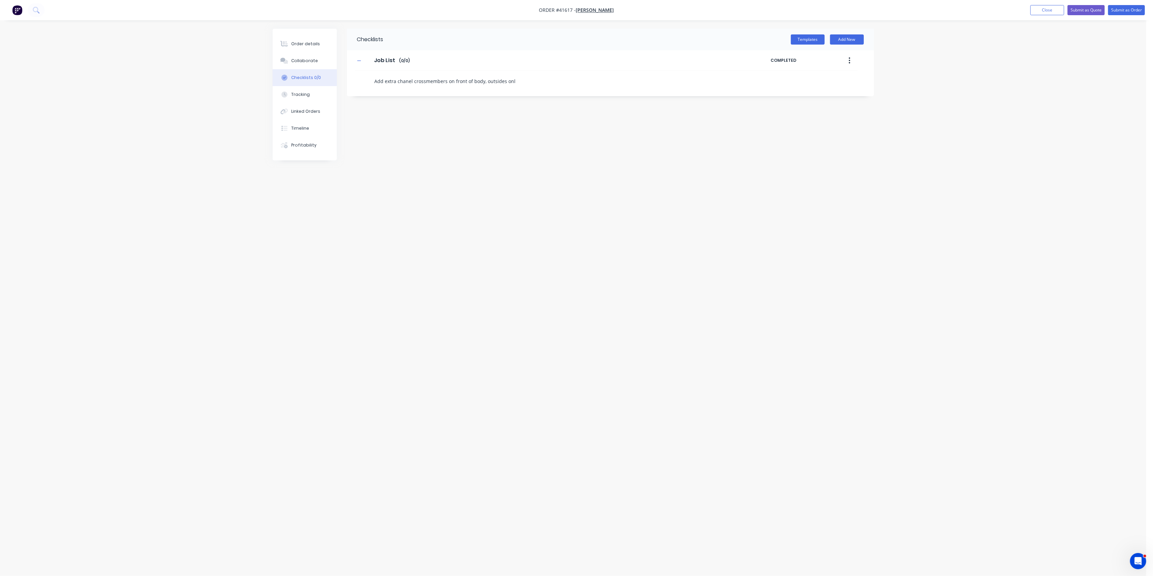
type textarea "x"
type textarea "Add extra chanel crossmembers on front of body, outsides only"
type textarea "x"
type textarea "A"
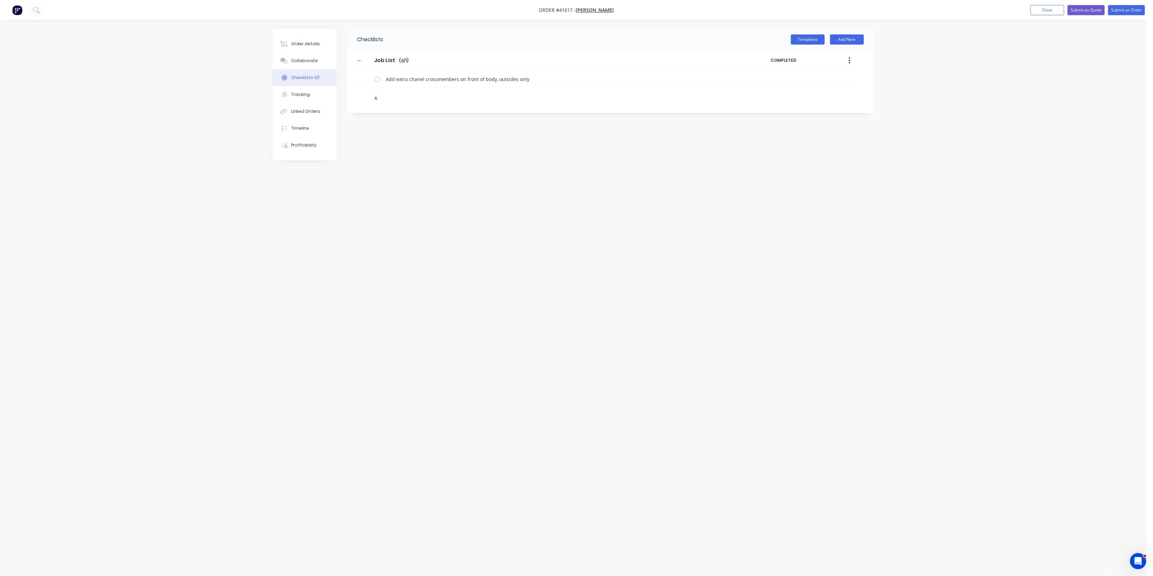
type textarea "x"
type textarea "Ad"
type textarea "x"
type textarea "Add"
type textarea "x"
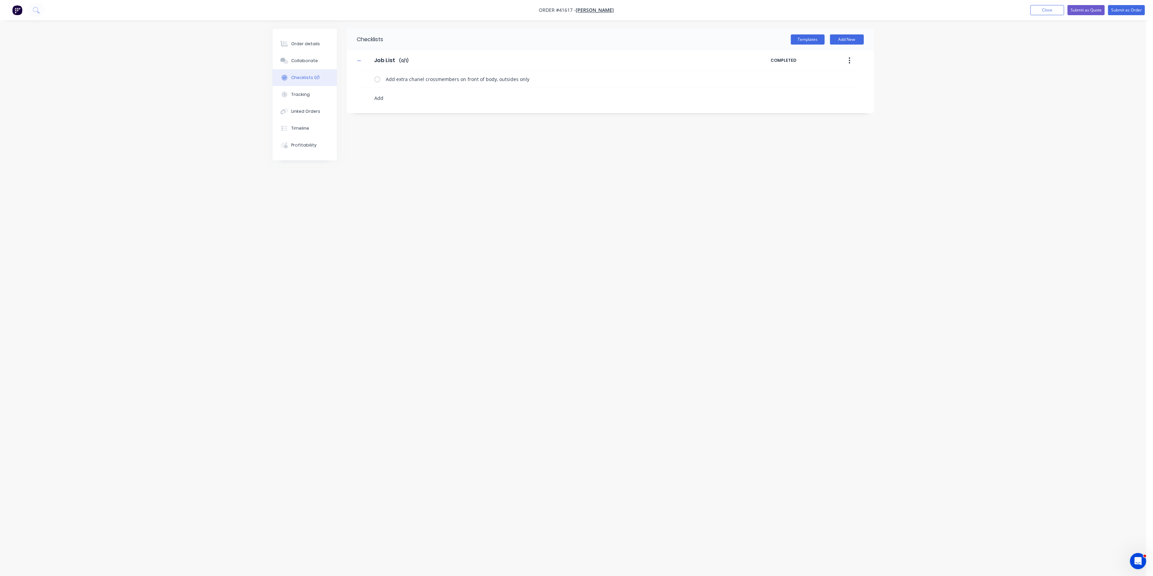
type textarea "Add"
type textarea "x"
type textarea "Add c"
type textarea "x"
type textarea "Add cr"
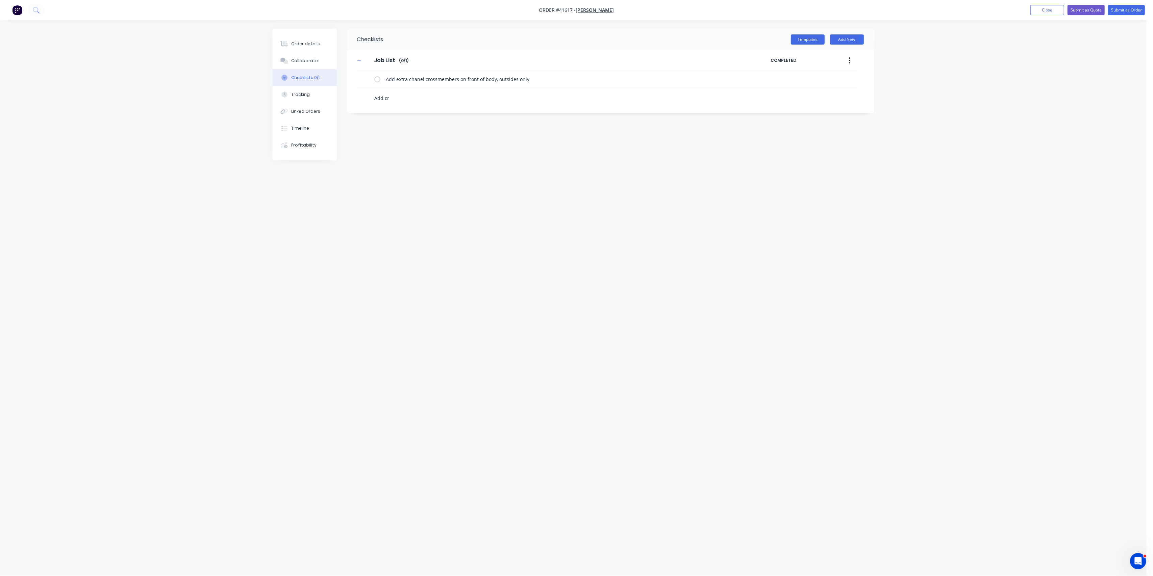
type textarea "x"
type textarea "Add cro"
type textarea "x"
type textarea "Add cros"
type textarea "x"
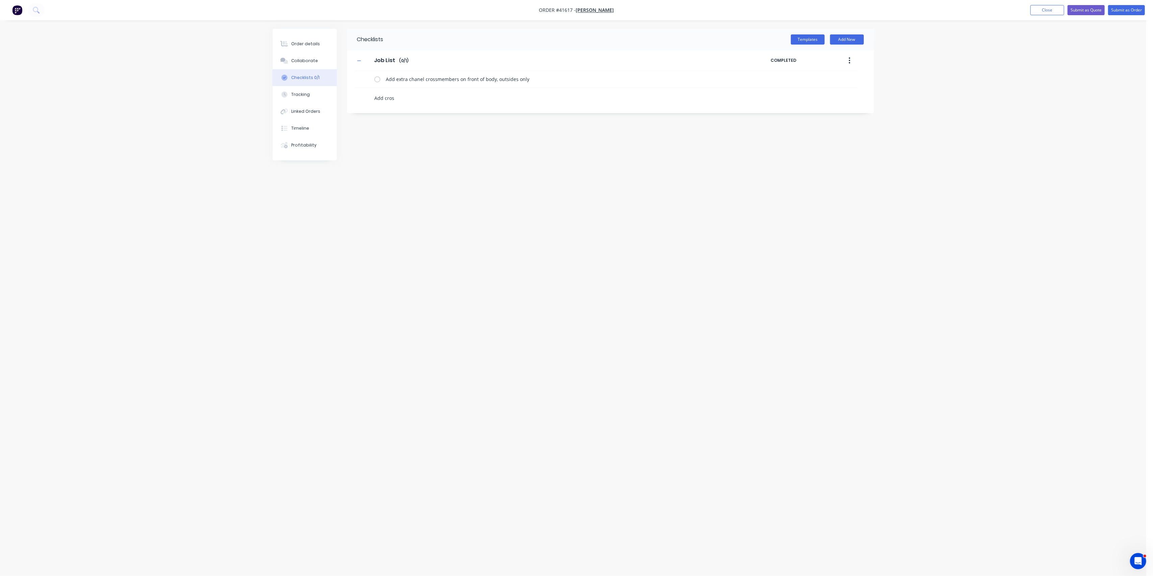
type textarea "Add cross"
type textarea "x"
type textarea "Add crossm"
type textarea "x"
type textarea "Add crossme"
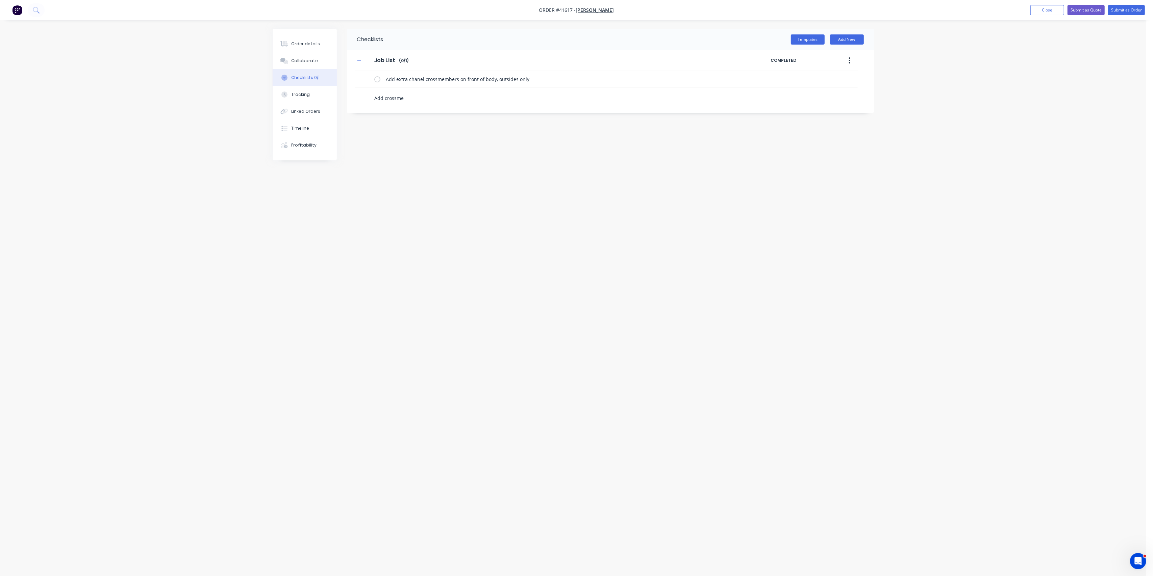
type textarea "x"
type textarea "Add crossmem"
type textarea "x"
type textarea "Add crossmemb"
type textarea "x"
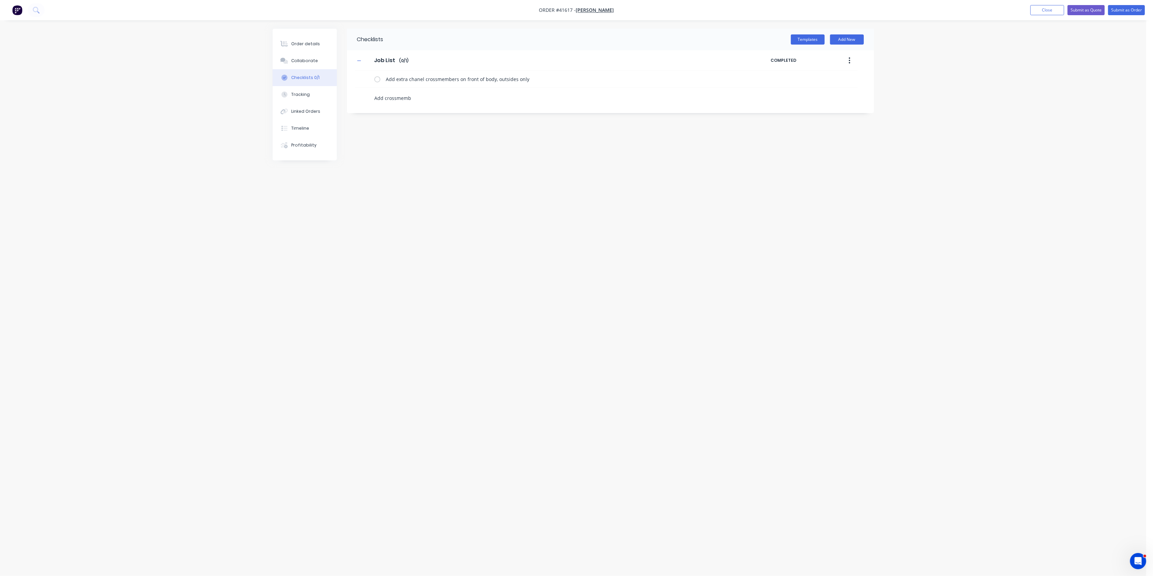
type textarea "Add crossmembe"
type textarea "x"
type textarea "Add crossmember"
type textarea "x"
type textarea "Add crossmembers"
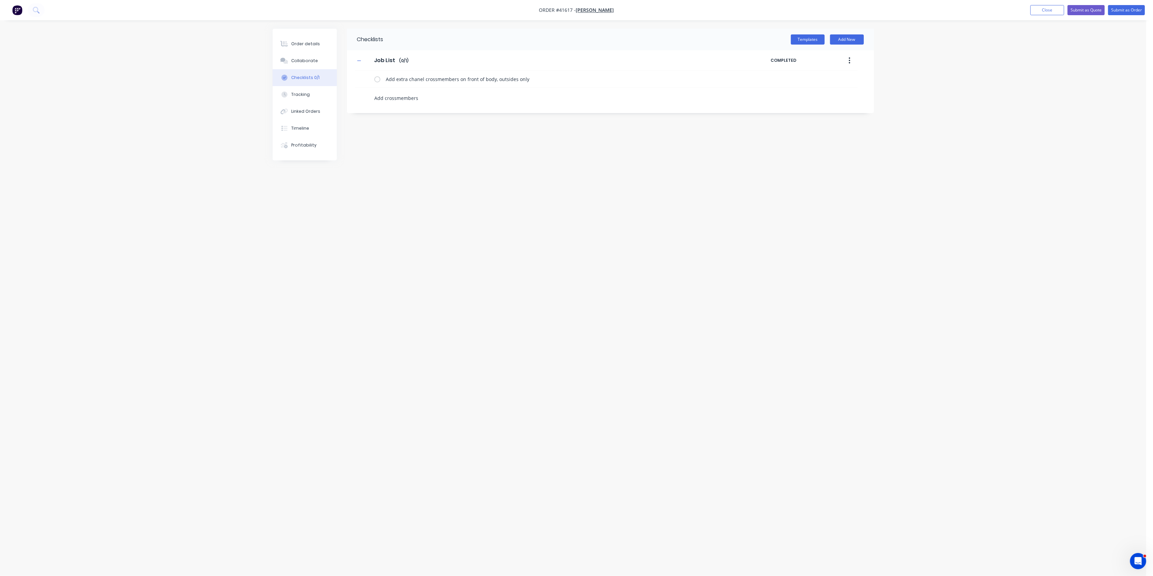
type textarea "x"
type textarea "Add crossmembers"
type textarea "x"
type textarea "Add crossmembers w"
type textarea "x"
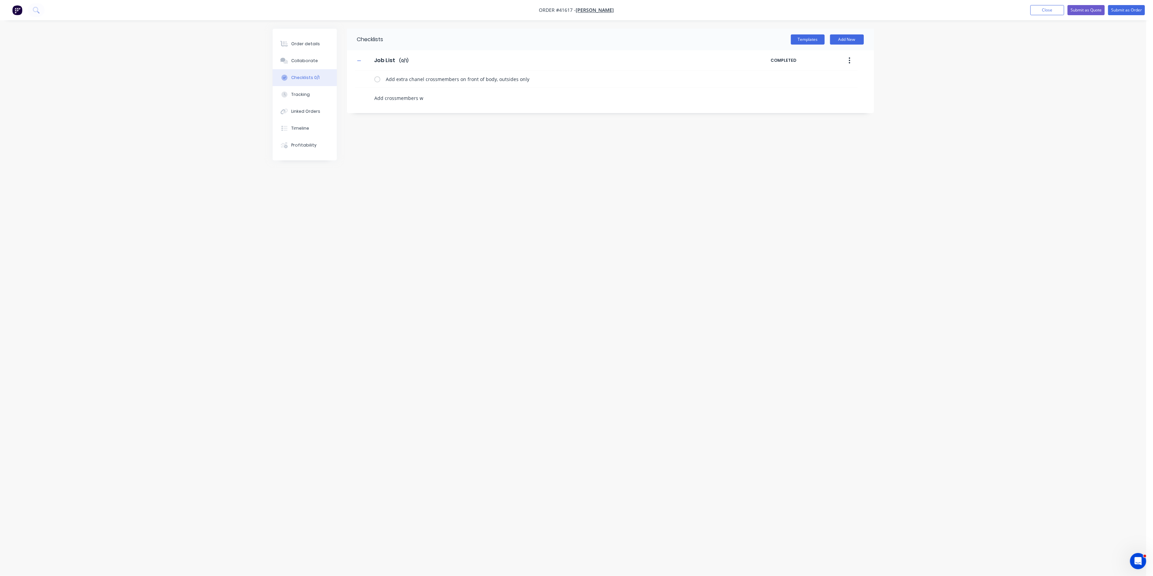
type textarea "Add crossmembers wh"
type textarea "x"
type textarea "Add crossmembers whe"
type textarea "x"
type textarea "Add crossmembers wher"
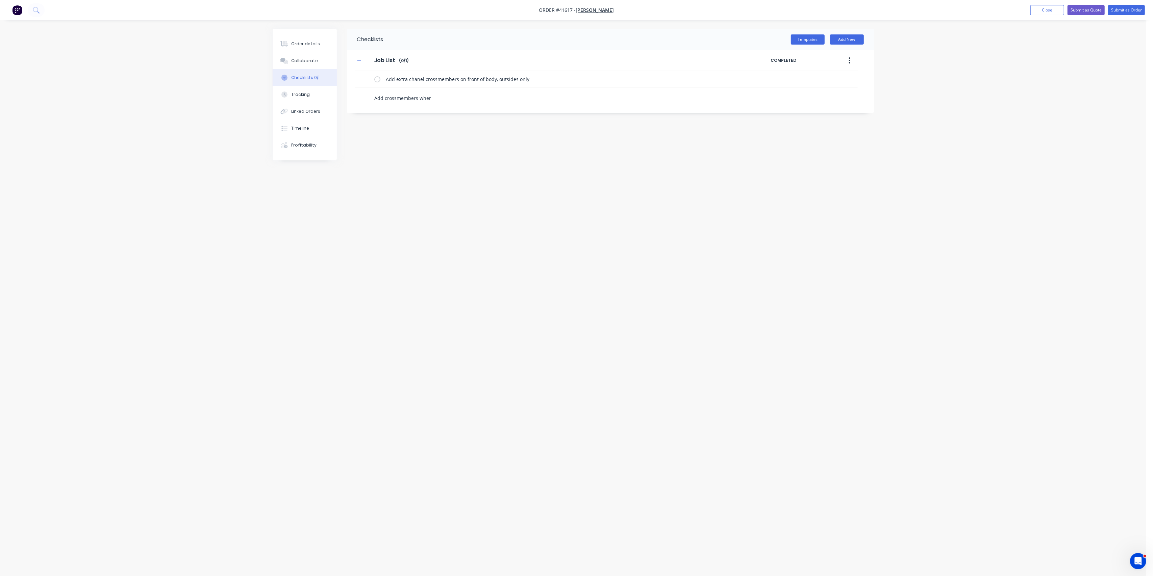
type textarea "x"
type textarea "Add crossmembers where"
type textarea "x"
type textarea "Add crossmembers where"
type textarea "x"
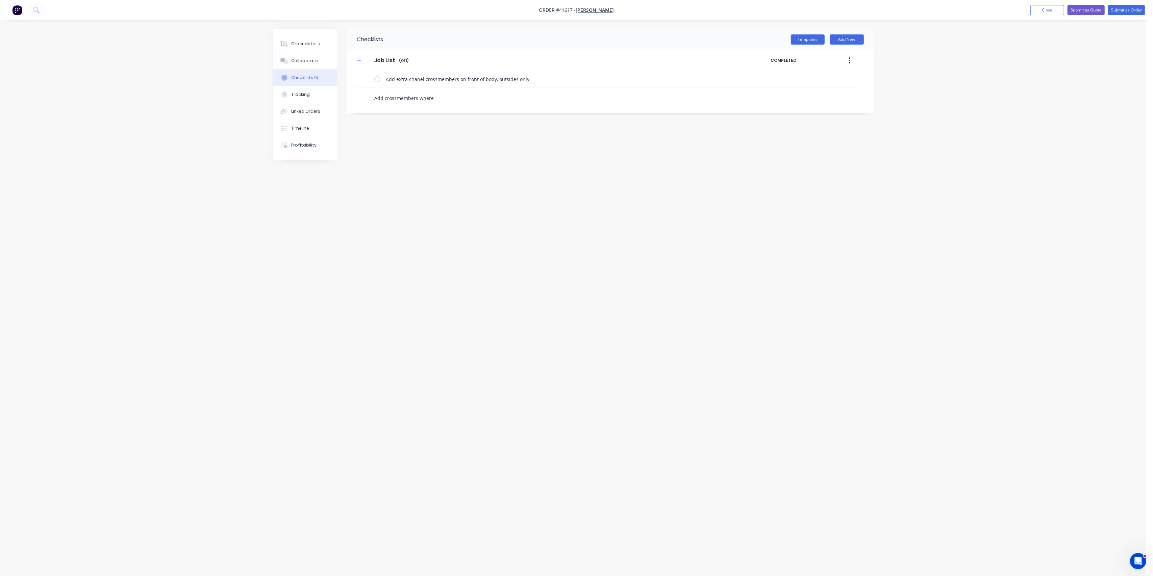
type textarea "Add crossmembers where m"
type textarea "x"
type textarea "Add crossmembers where ma"
type textarea "x"
type textarea "Add crossmembers where mar"
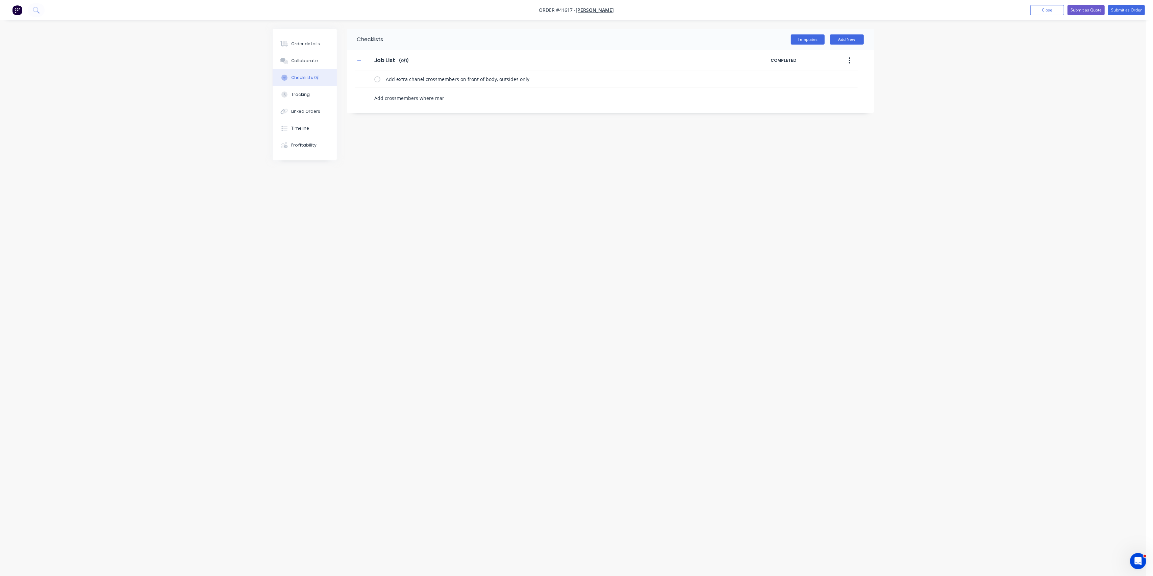
type textarea "x"
type textarea "Add crossmembers where [PERSON_NAME]"
type textarea "x"
type textarea "Add crossmembers where marke"
type textarea "x"
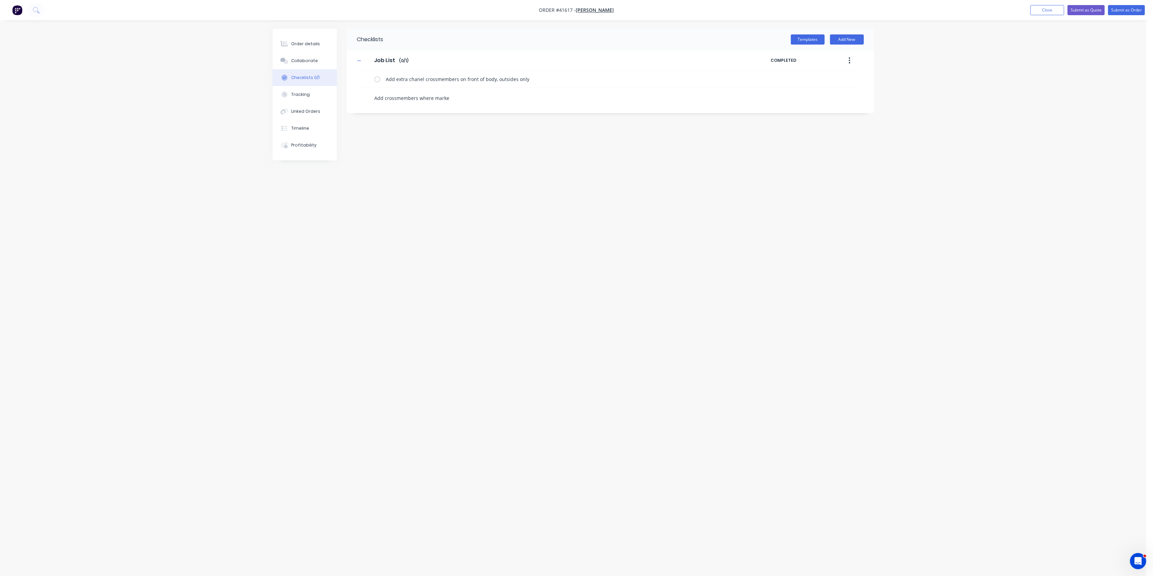
type textarea "Add crossmembers where marked"
type textarea "x"
type textarea "Add crossmembers where marked"
type textarea "x"
type textarea "Add crossmembers where marked b"
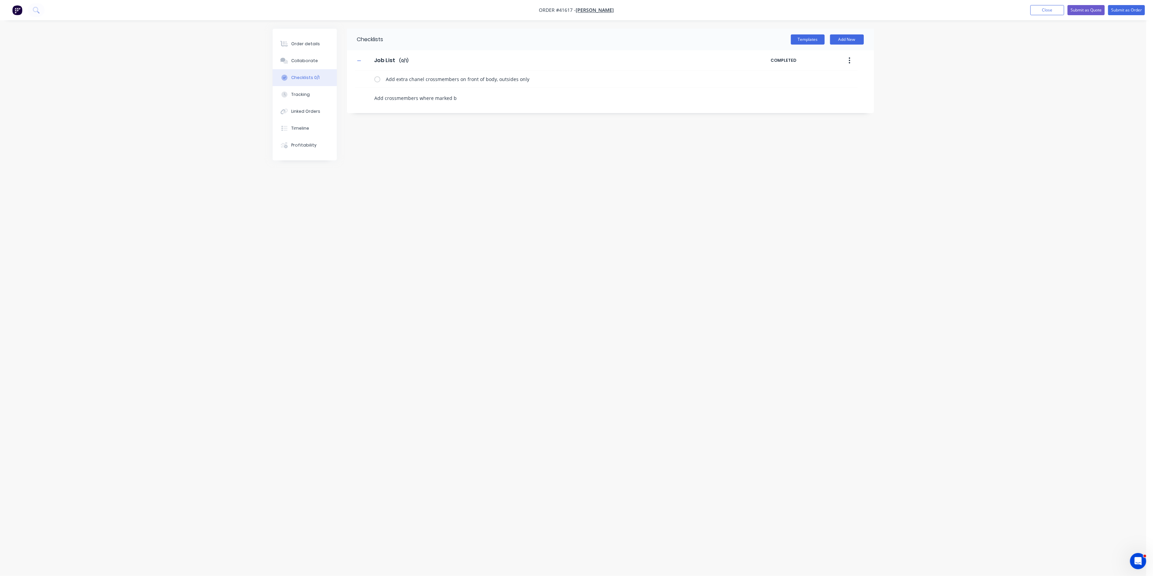
type textarea "x"
type textarea "Add crossmembers where marked be"
type textarea "x"
type textarea "Add crossmembers where marked bet"
type textarea "x"
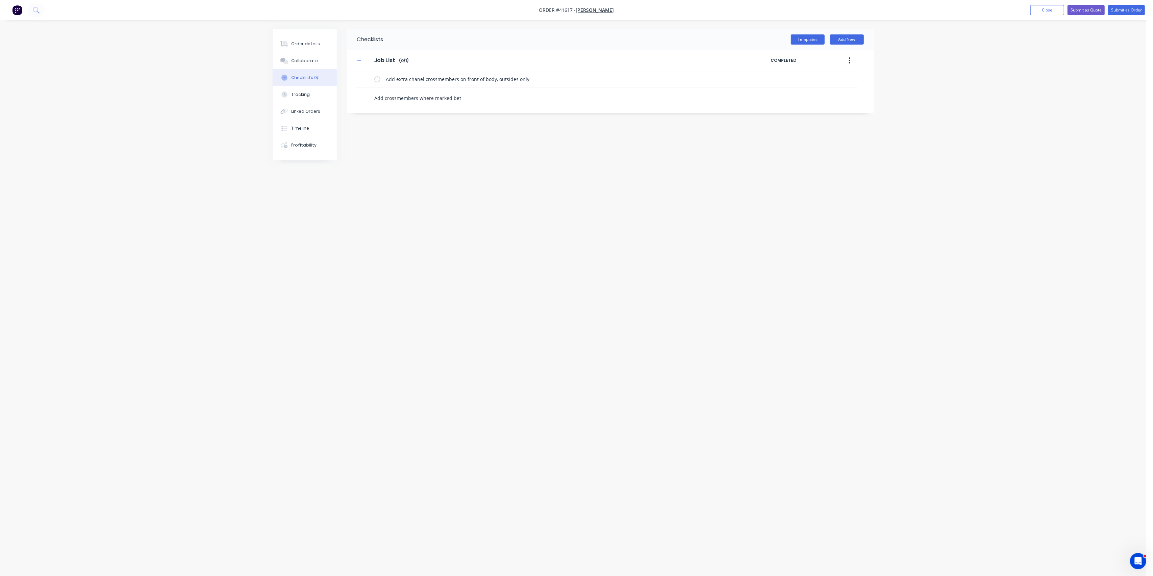
type textarea "Add crossmembers where marked betw"
type textarea "x"
click at [462, 201] on div "Checklists Templates Add New Job List Job List Enter Checklist name ( 0 / 4 ) C…" at bounding box center [574, 275] width 602 height 493
click at [527, 78] on textarea "Add extra chanel crossmembers on front of body, outsides only" at bounding box center [558, 79] width 351 height 10
click at [640, 187] on div "Checklists Templates Add New Job List Job List Enter Checklist name ( 0 / 4 ) C…" at bounding box center [574, 275] width 602 height 493
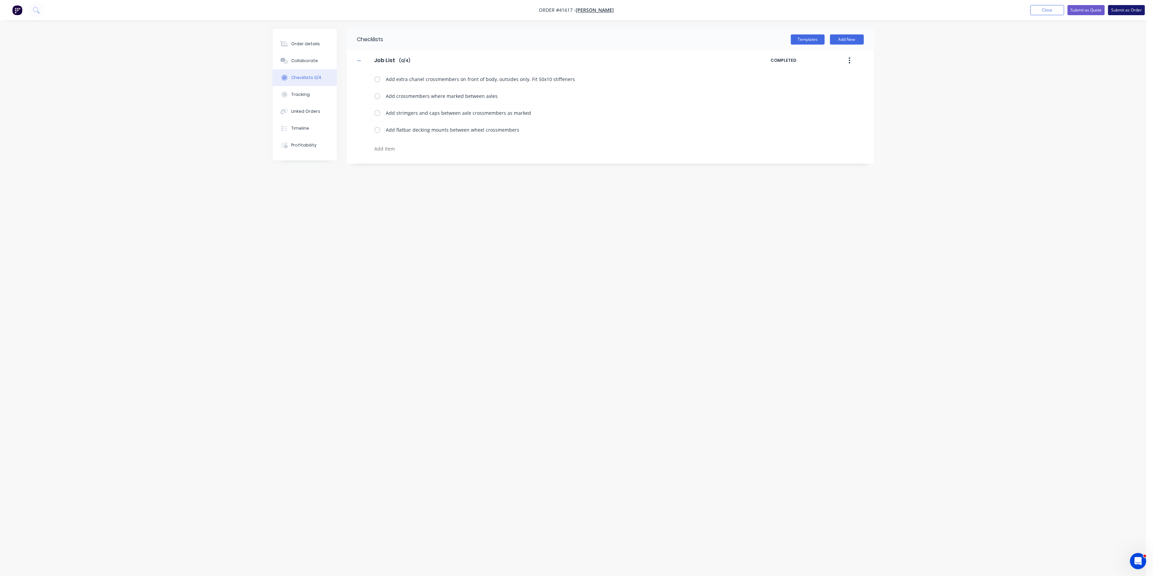
click at [1136, 10] on button "Submit as Order" at bounding box center [1126, 10] width 37 height 10
